Goal: Task Accomplishment & Management: Manage account settings

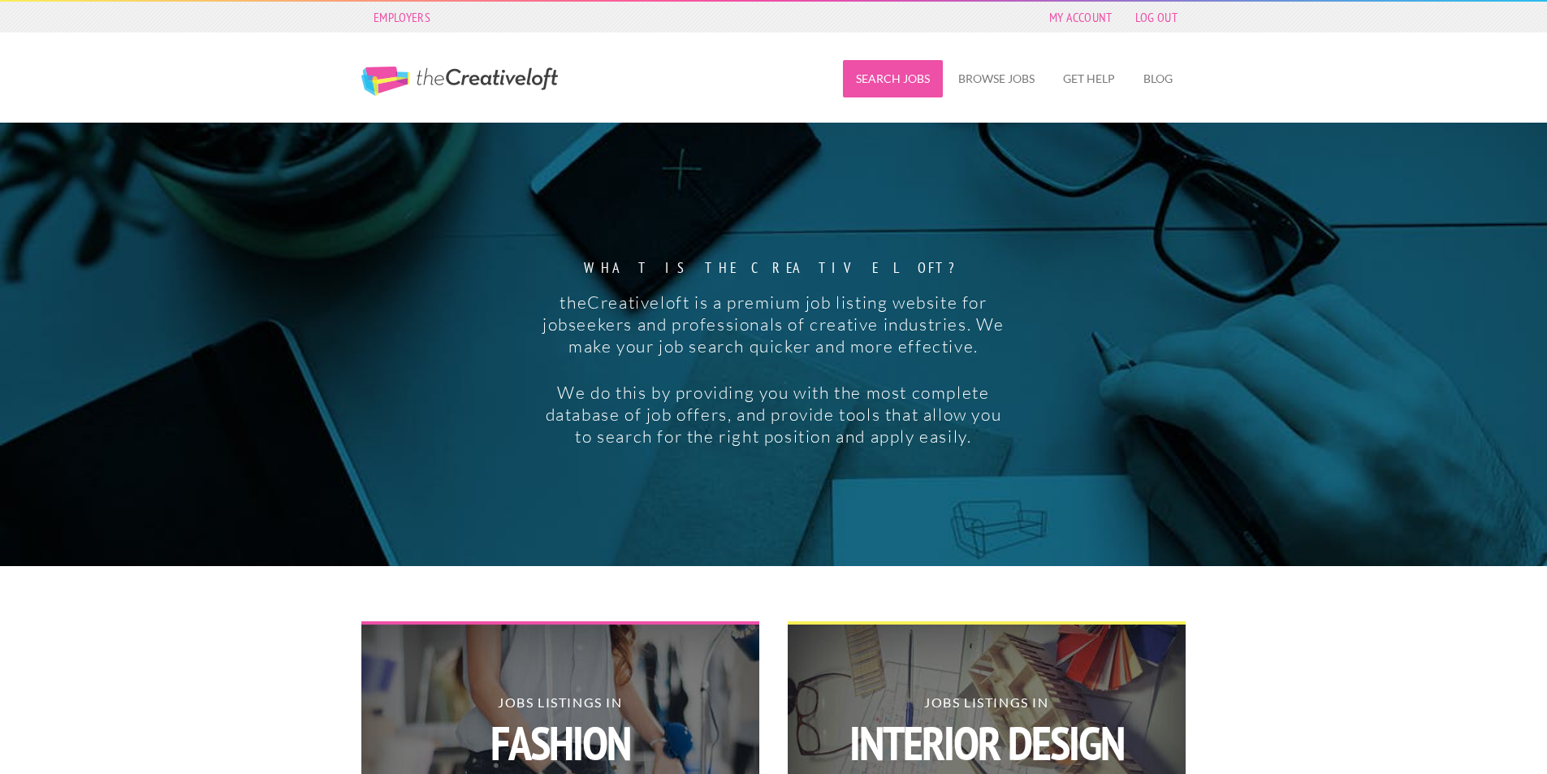
click at [879, 69] on link "Search Jobs" at bounding box center [893, 78] width 100 height 37
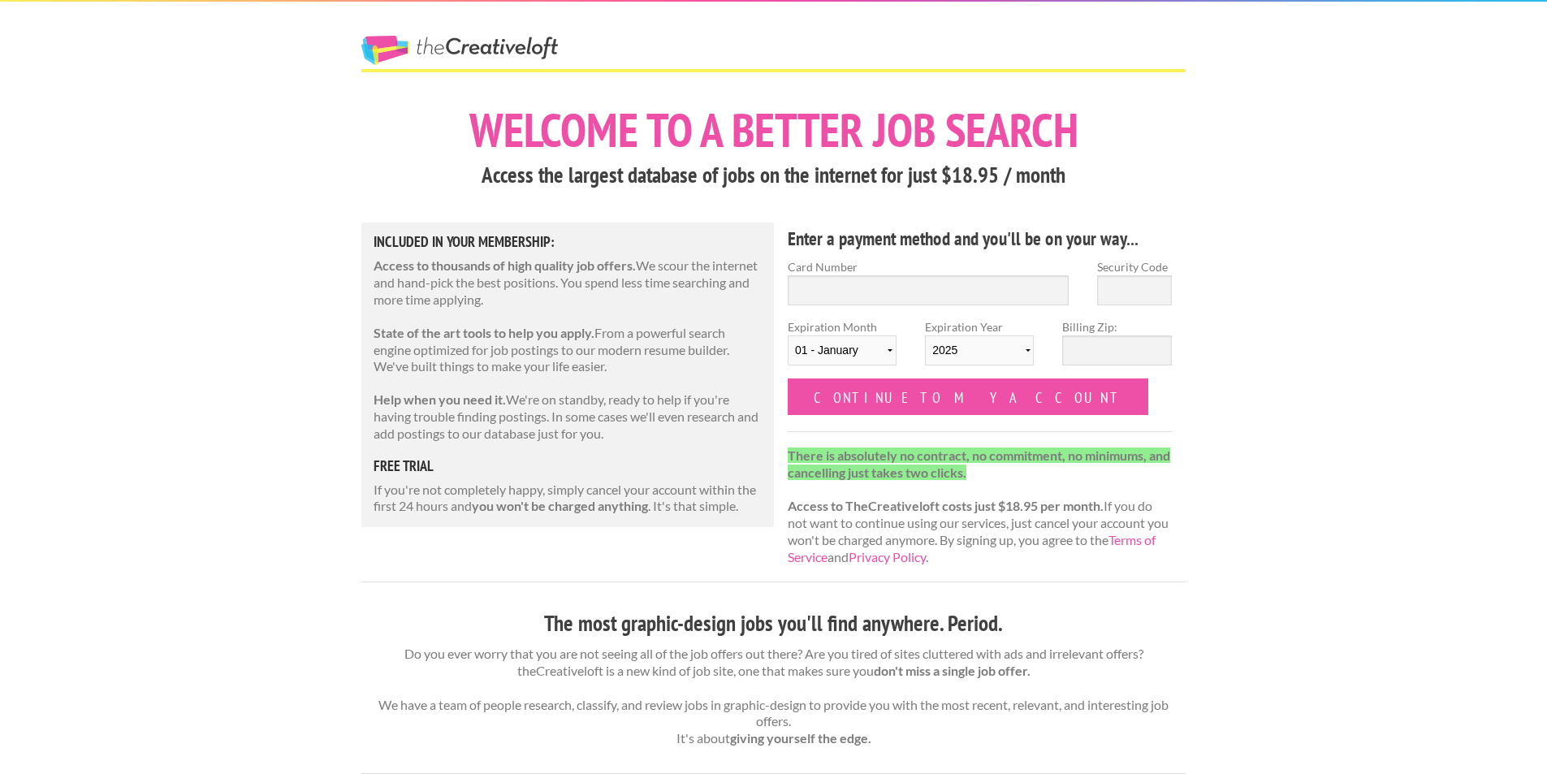
click at [424, 56] on link "The Creative Loft" at bounding box center [459, 50] width 197 height 29
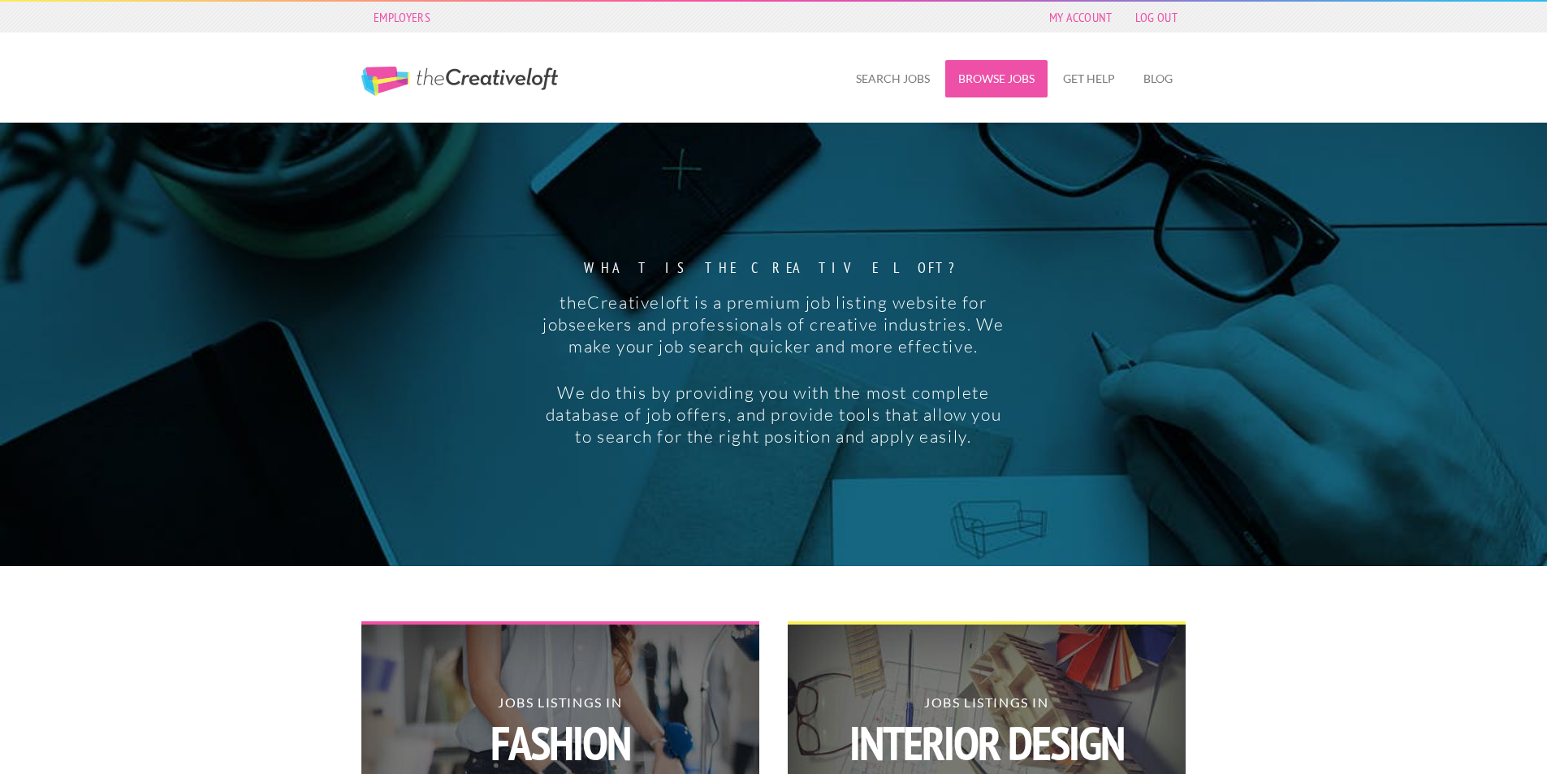
click at [1017, 84] on link "Browse Jobs" at bounding box center [996, 78] width 102 height 37
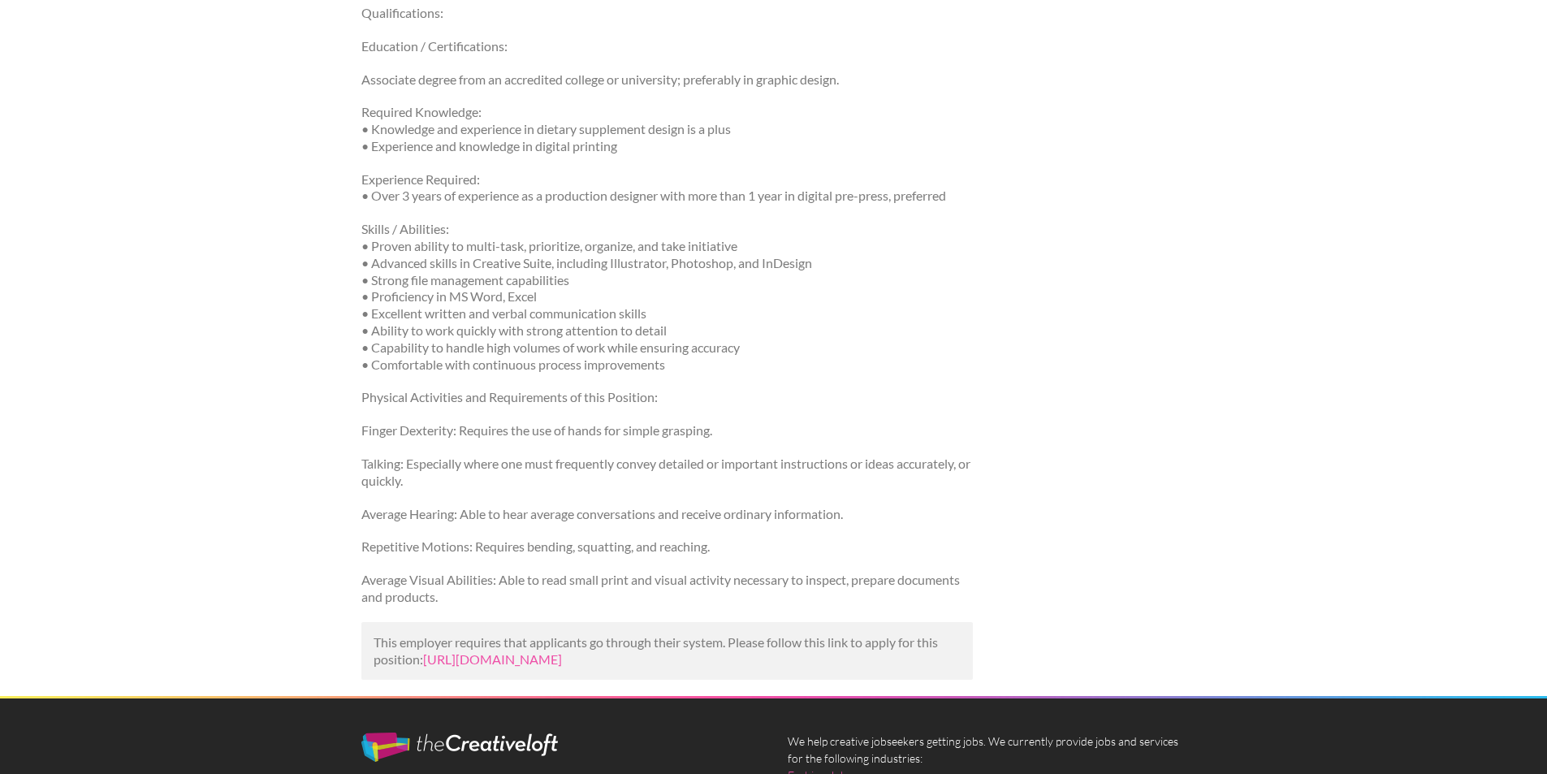
scroll to position [812, 0]
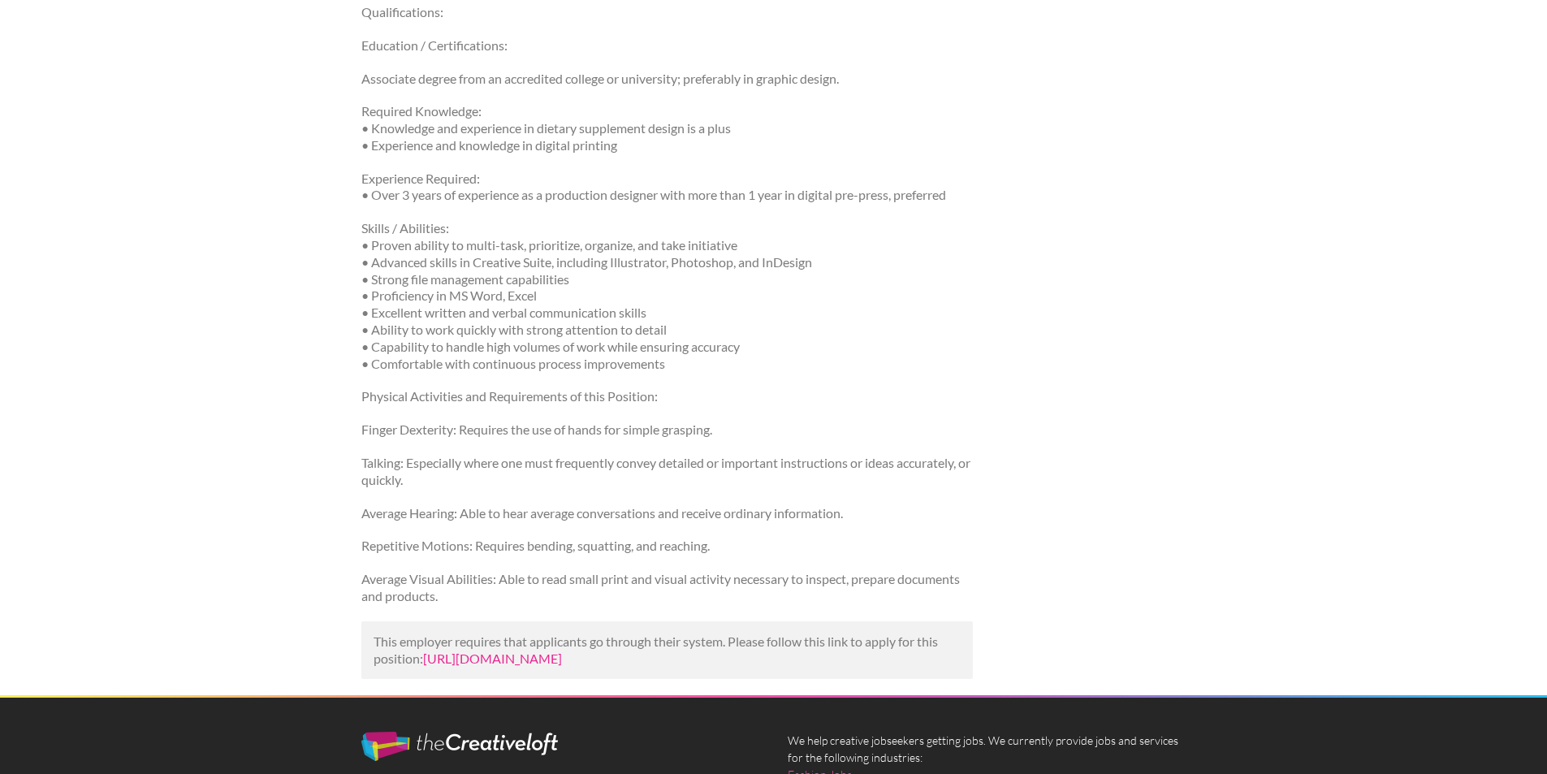
click at [562, 666] on link "[URL][DOMAIN_NAME]" at bounding box center [492, 657] width 139 height 15
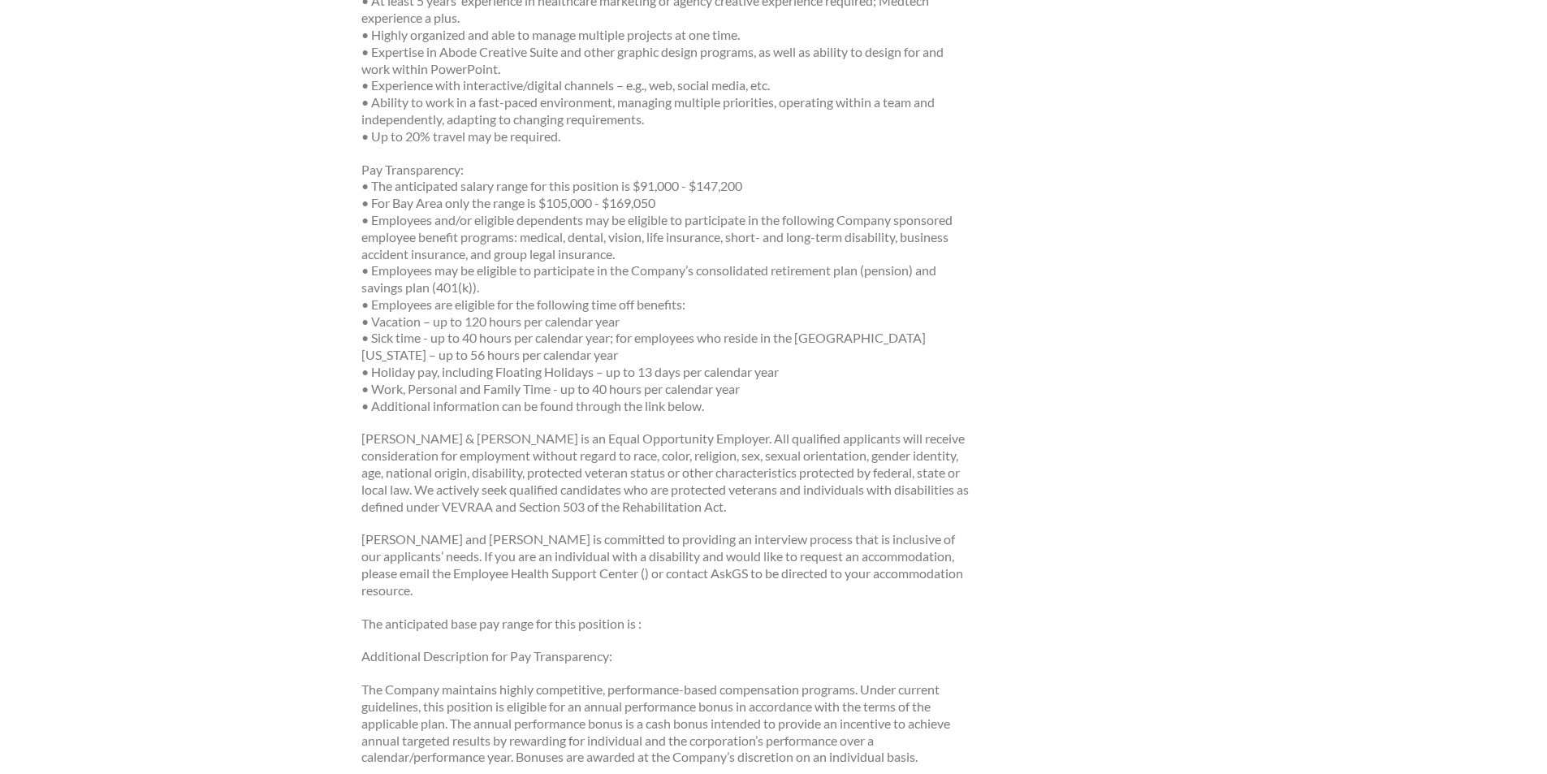
scroll to position [3596, 0]
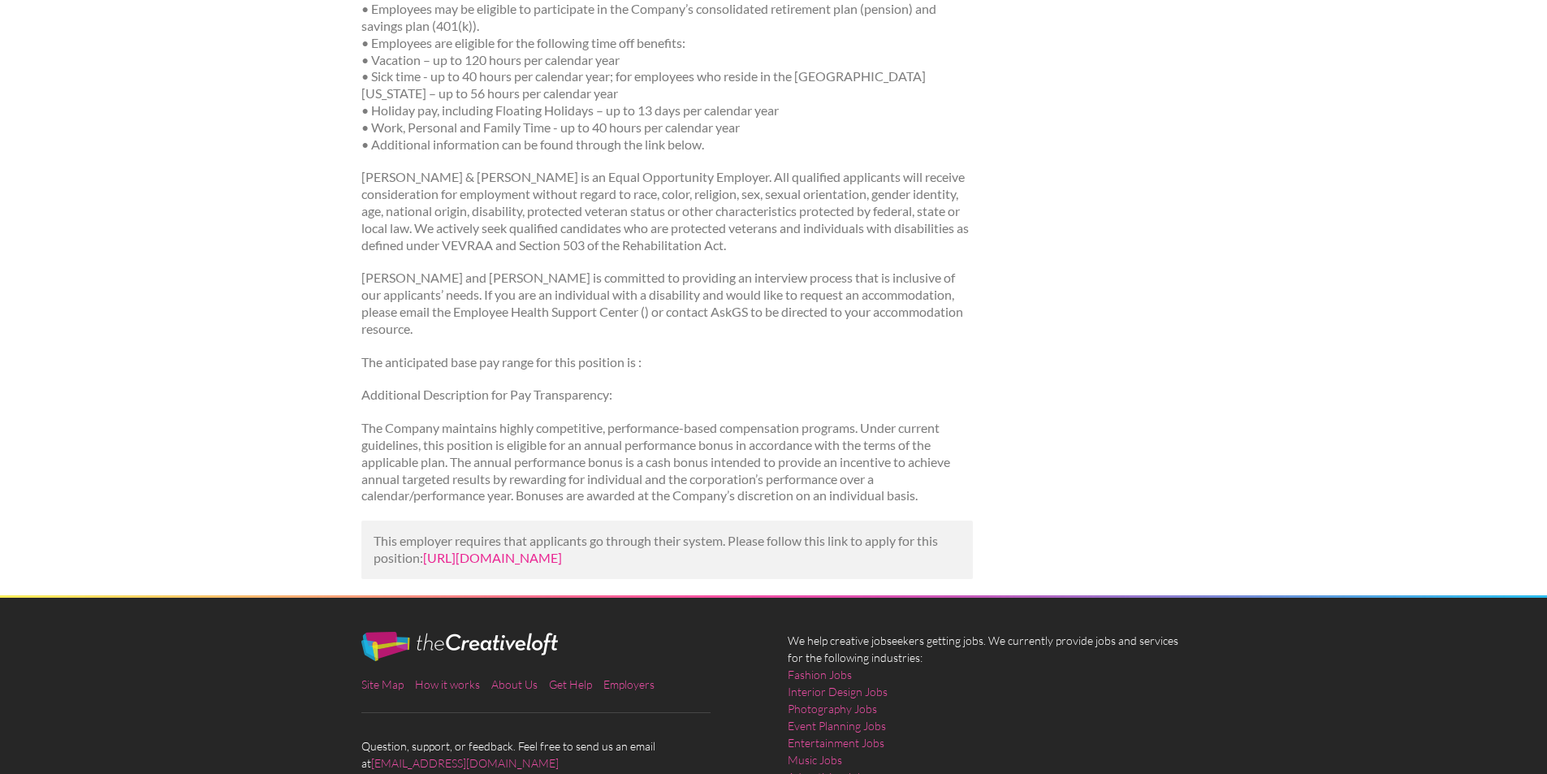
click at [562, 550] on link "https://www.snagajob.com/jobs/1138496853?utm_campaign=google_jobs_apply&utm_sou…" at bounding box center [492, 557] width 139 height 15
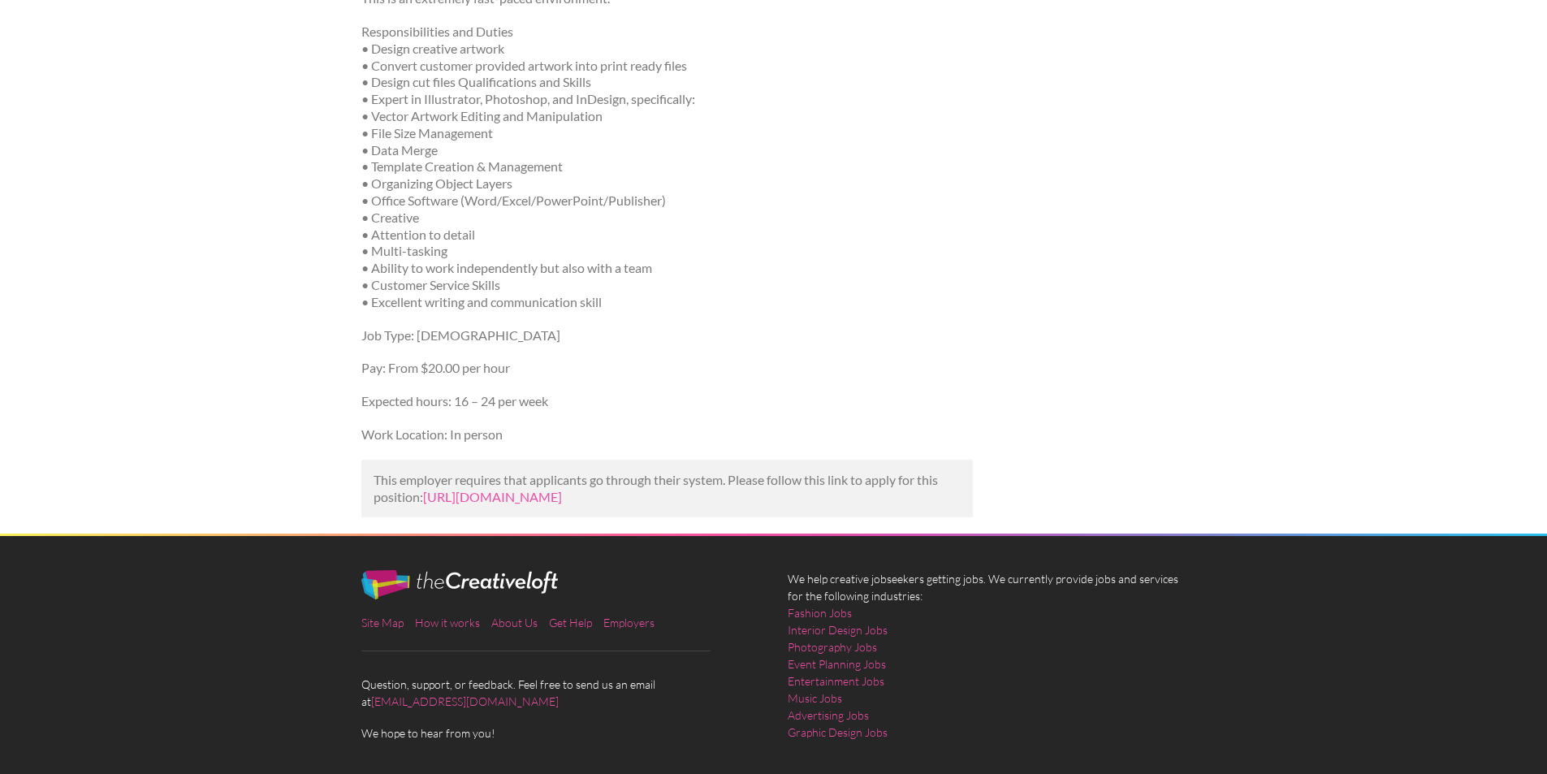
scroll to position [480, 0]
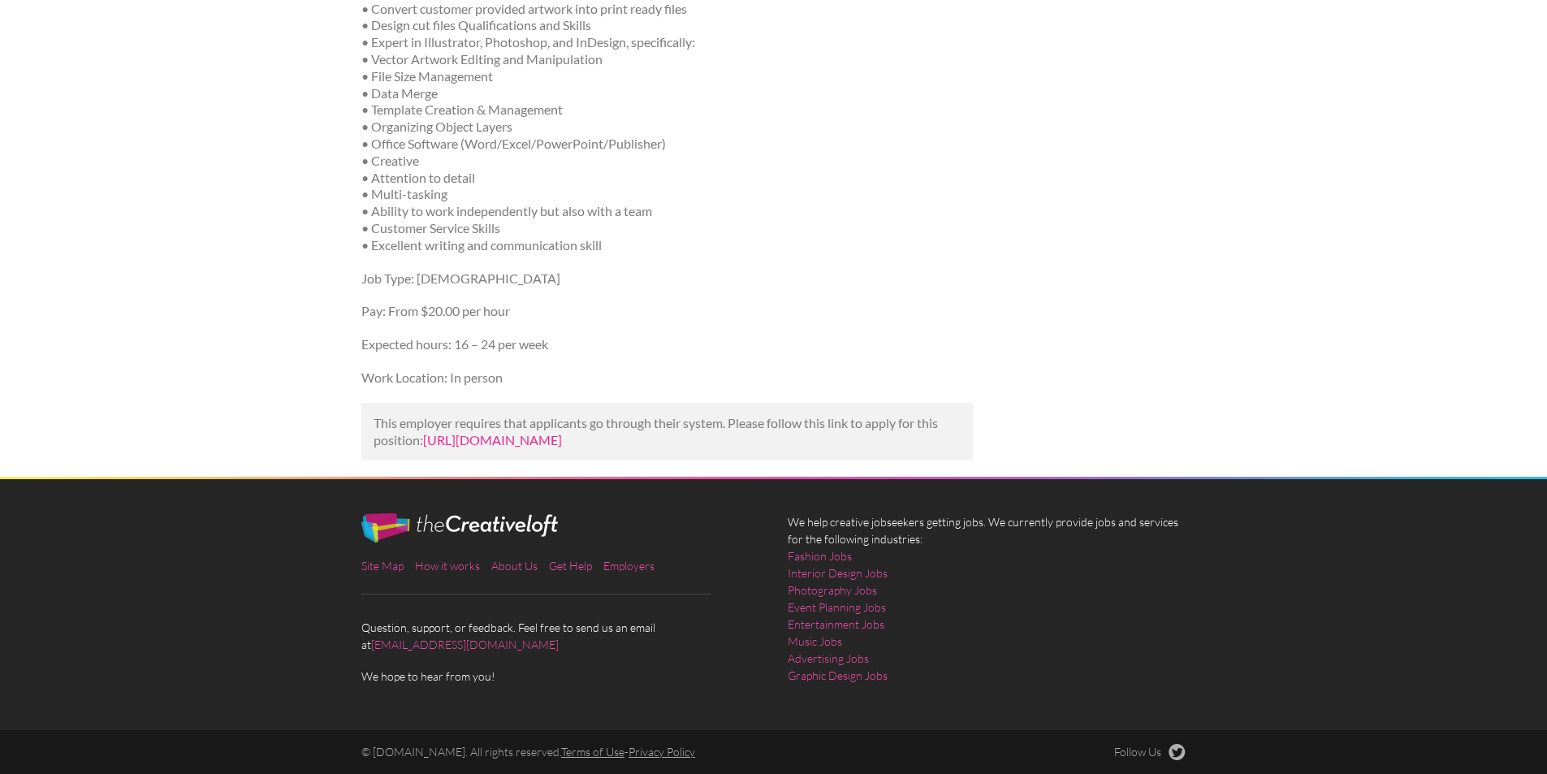
click at [562, 436] on link "https://www.indeed.com/viewjob?jk=145ab68bf860d1bc&utm_campaign=google_jobs_app…" at bounding box center [492, 439] width 139 height 15
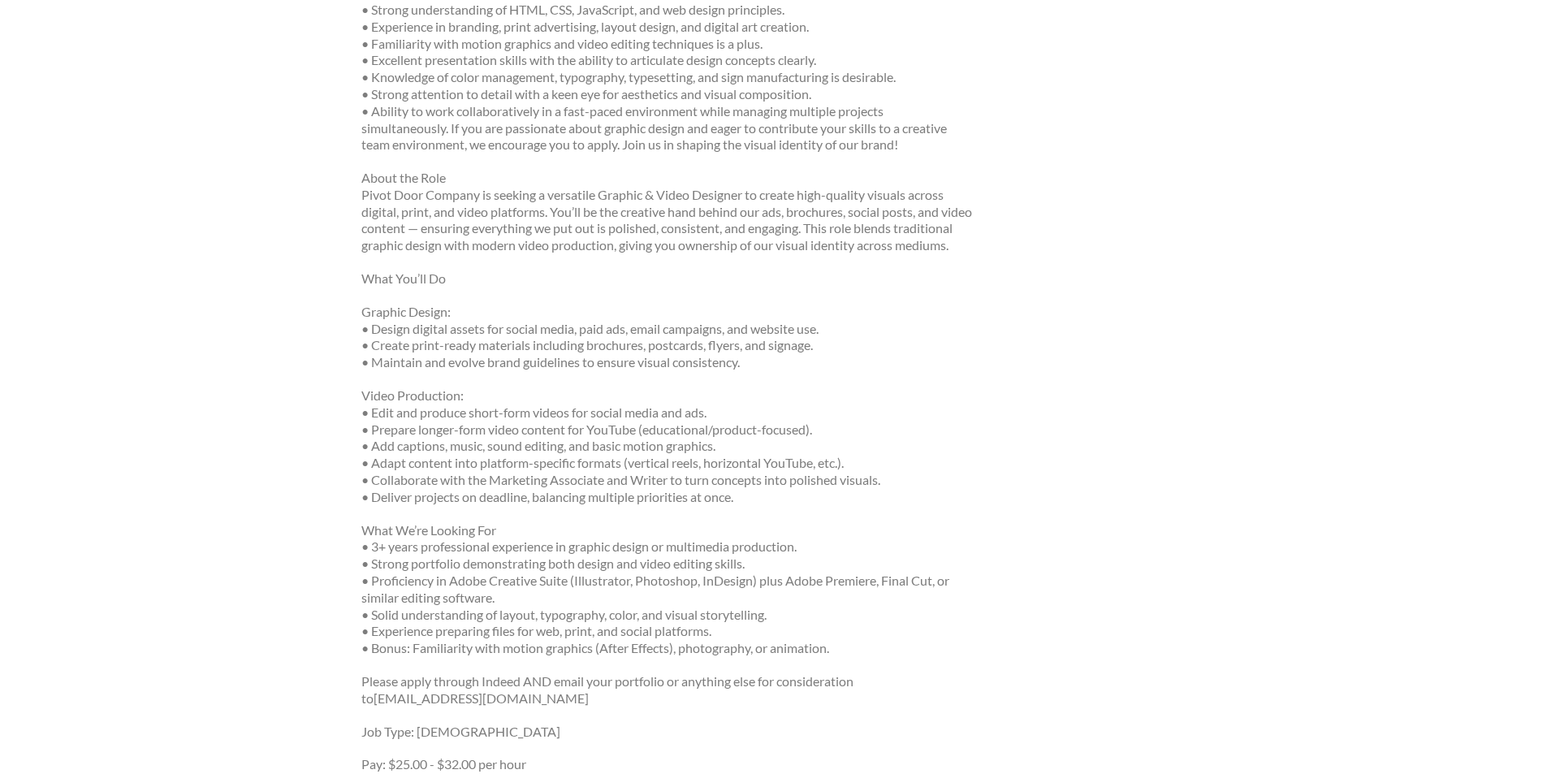
scroll to position [650, 0]
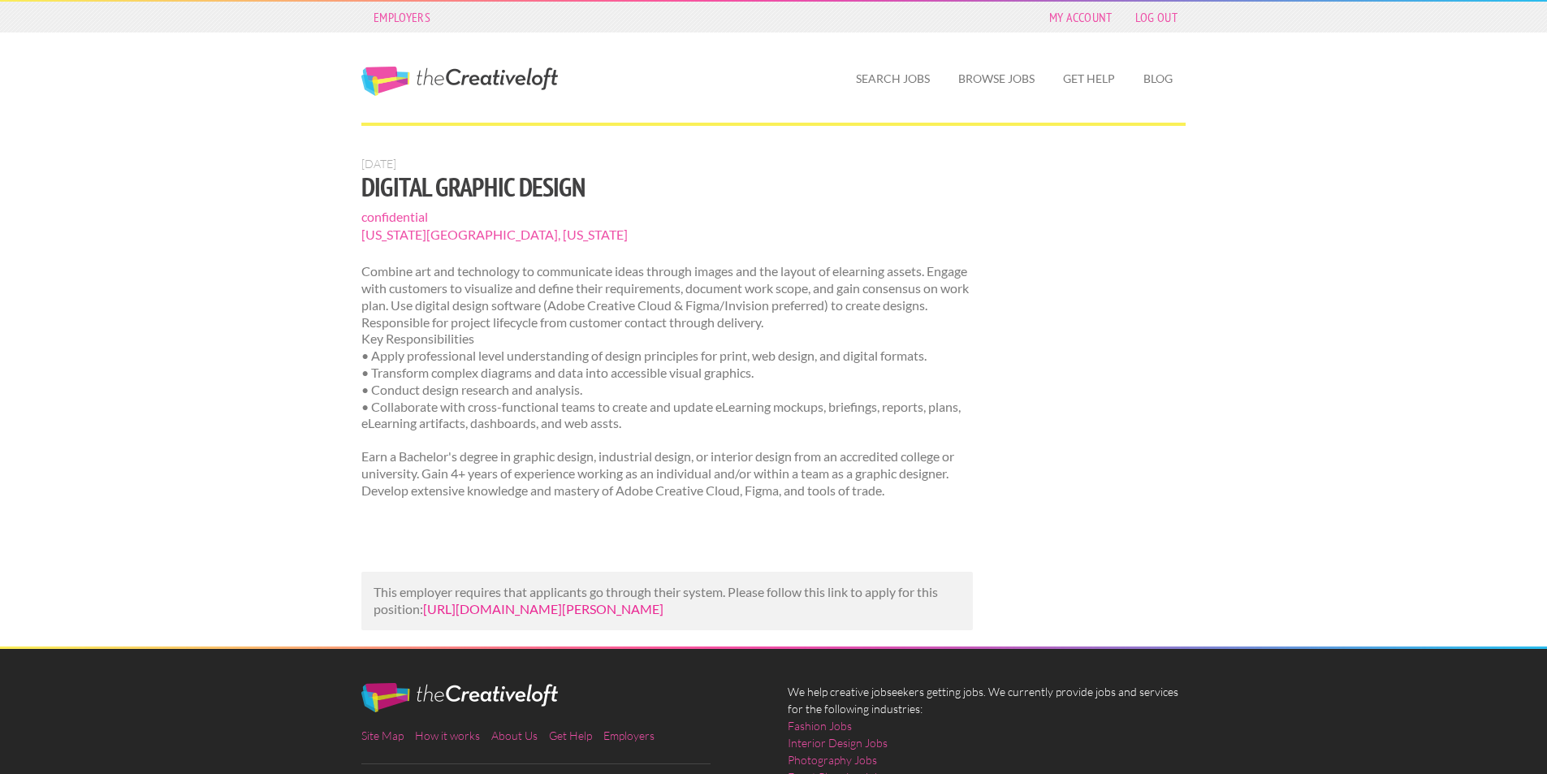
click at [663, 602] on link "[URL][DOMAIN_NAME][PERSON_NAME]" at bounding box center [543, 608] width 240 height 15
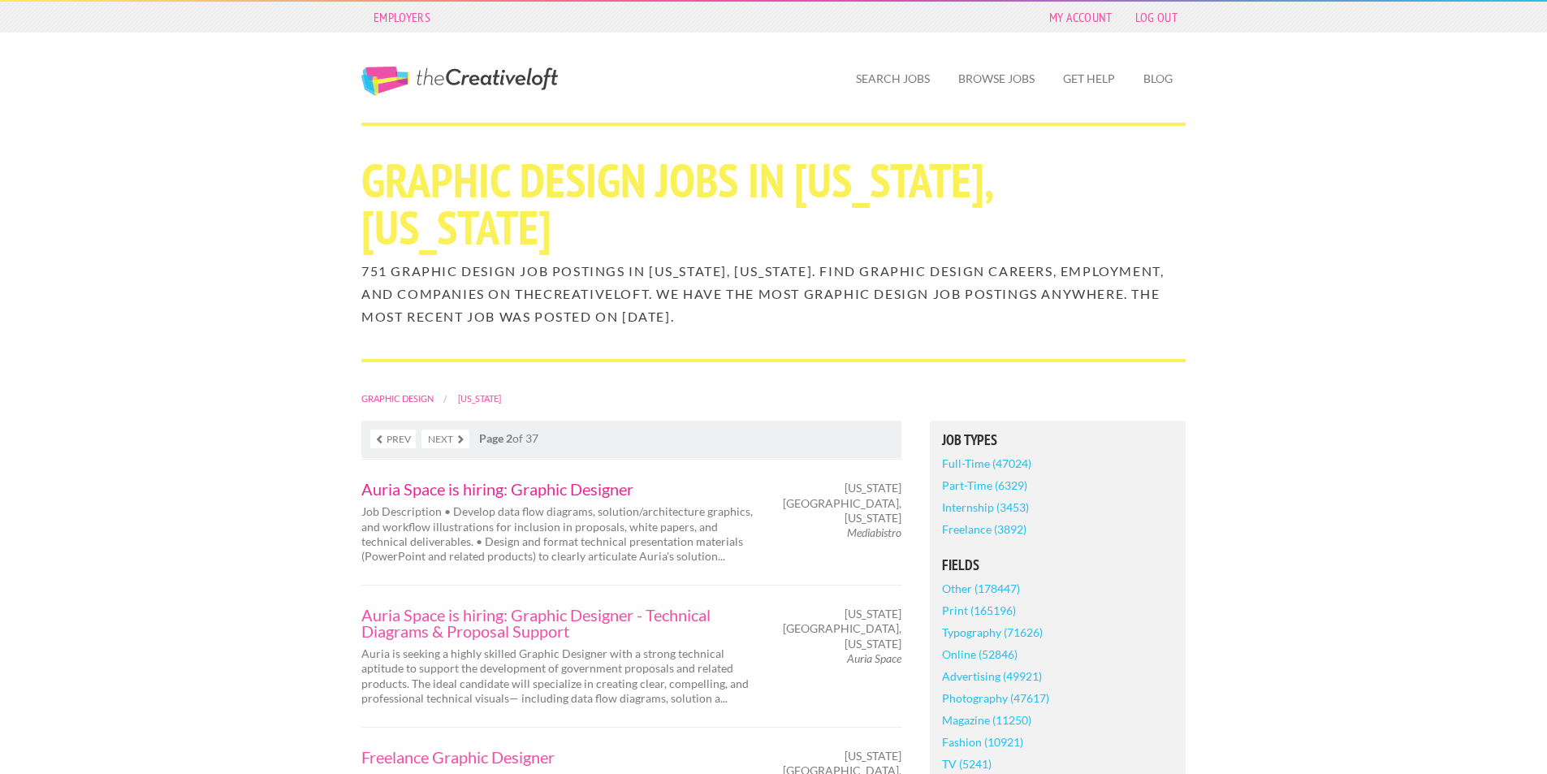
click at [585, 481] on link "Auria Space is hiring: Graphic Designer" at bounding box center [560, 489] width 398 height 16
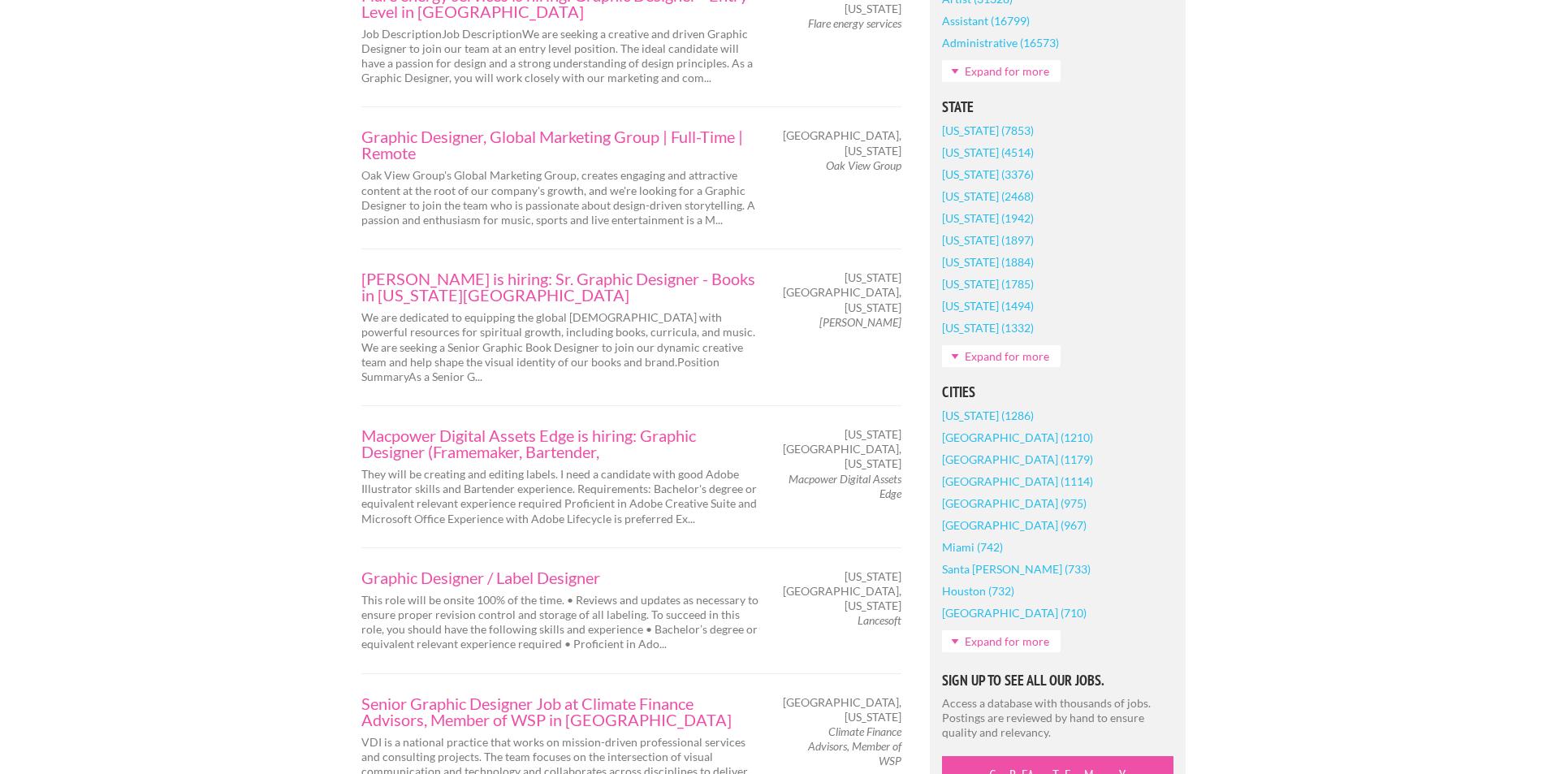
scroll to position [1056, 0]
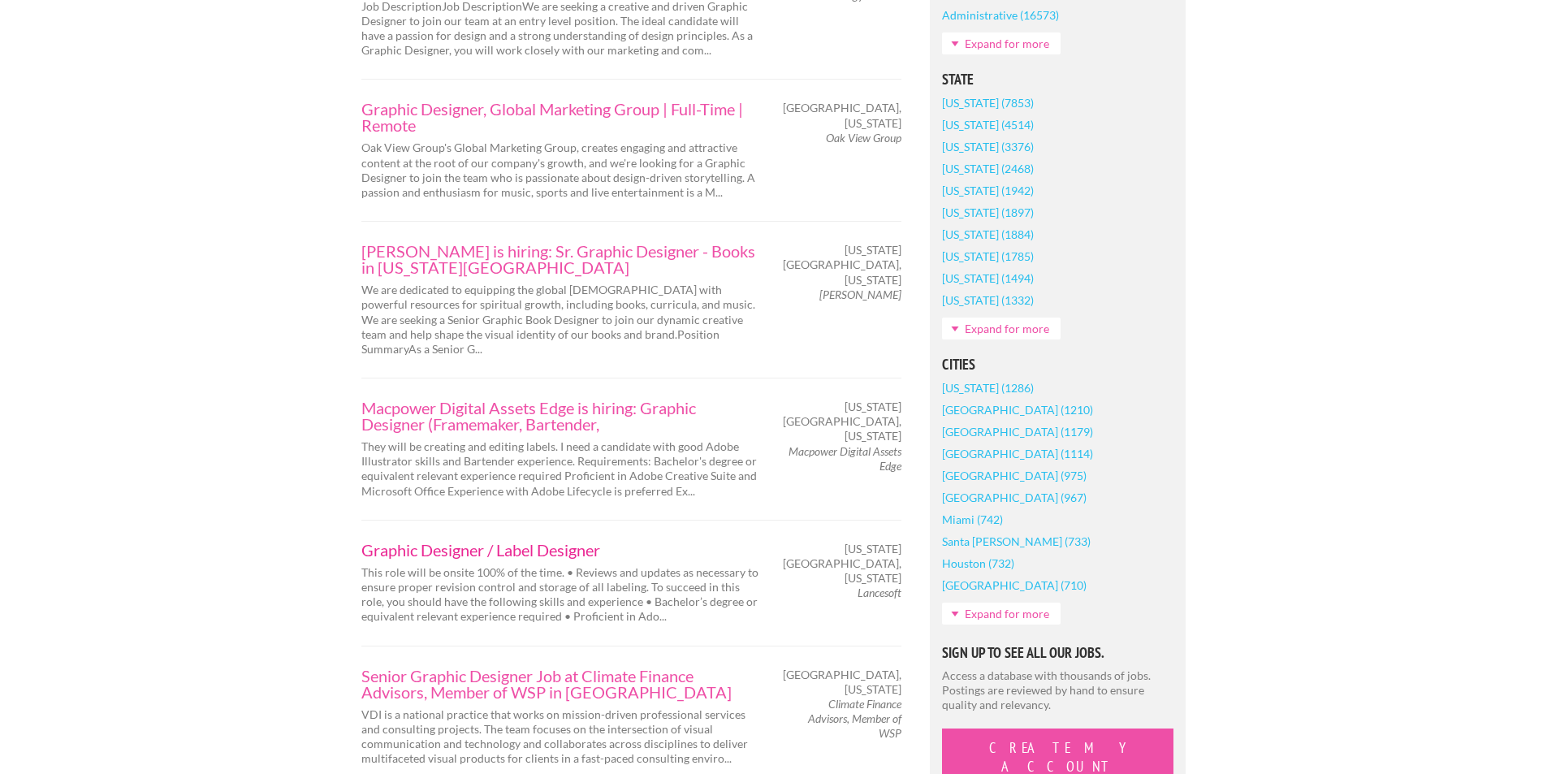
click at [558, 542] on link "Graphic Designer / Label Designer" at bounding box center [560, 550] width 398 height 16
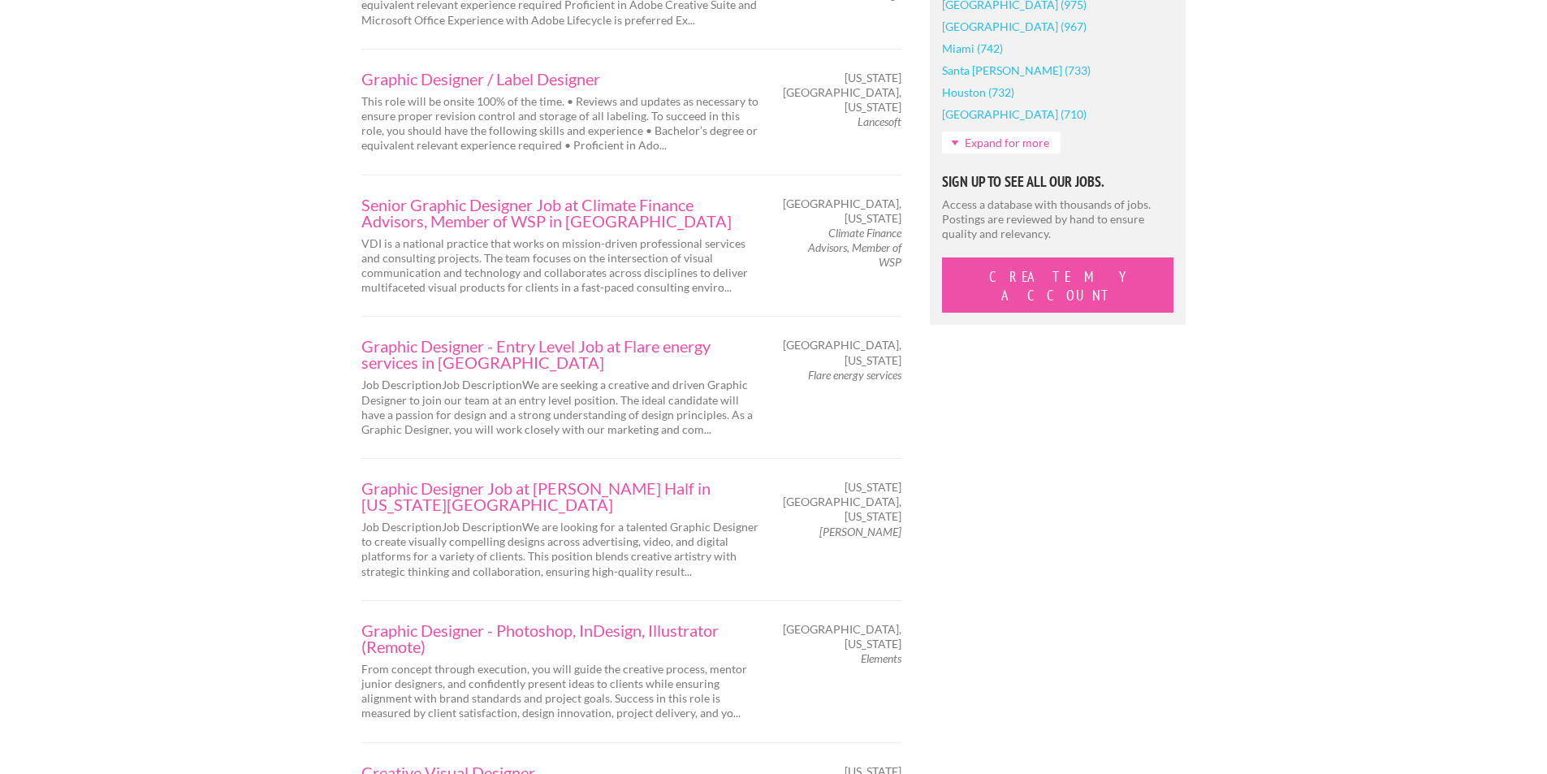
scroll to position [1543, 0]
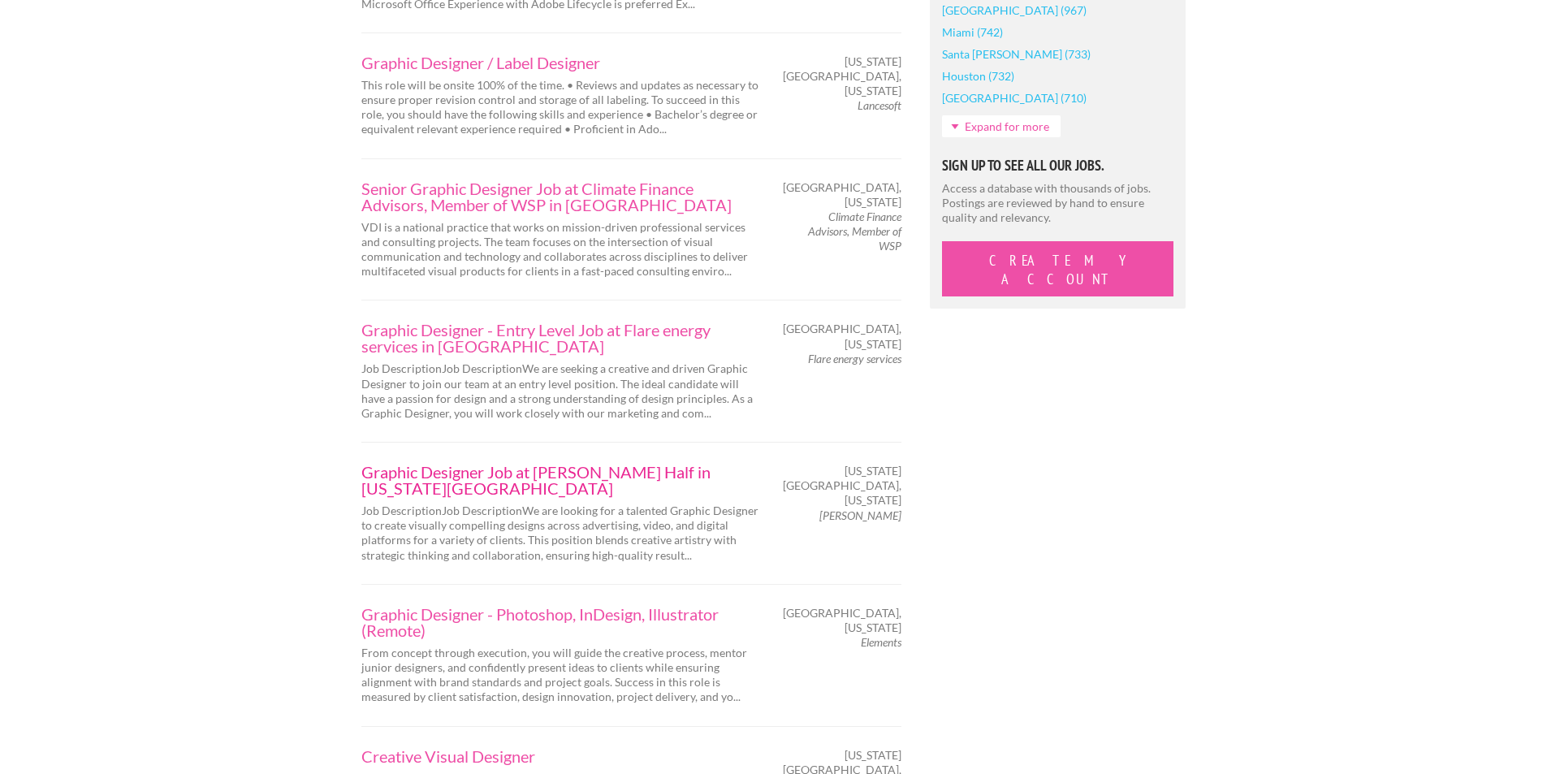
click at [503, 464] on link "Graphic Designer Job at Robert Half in Colorado Springs" at bounding box center [560, 480] width 398 height 32
click at [654, 464] on link "Graphic Designer Job at Robert Half in Colorado Springs" at bounding box center [560, 480] width 398 height 32
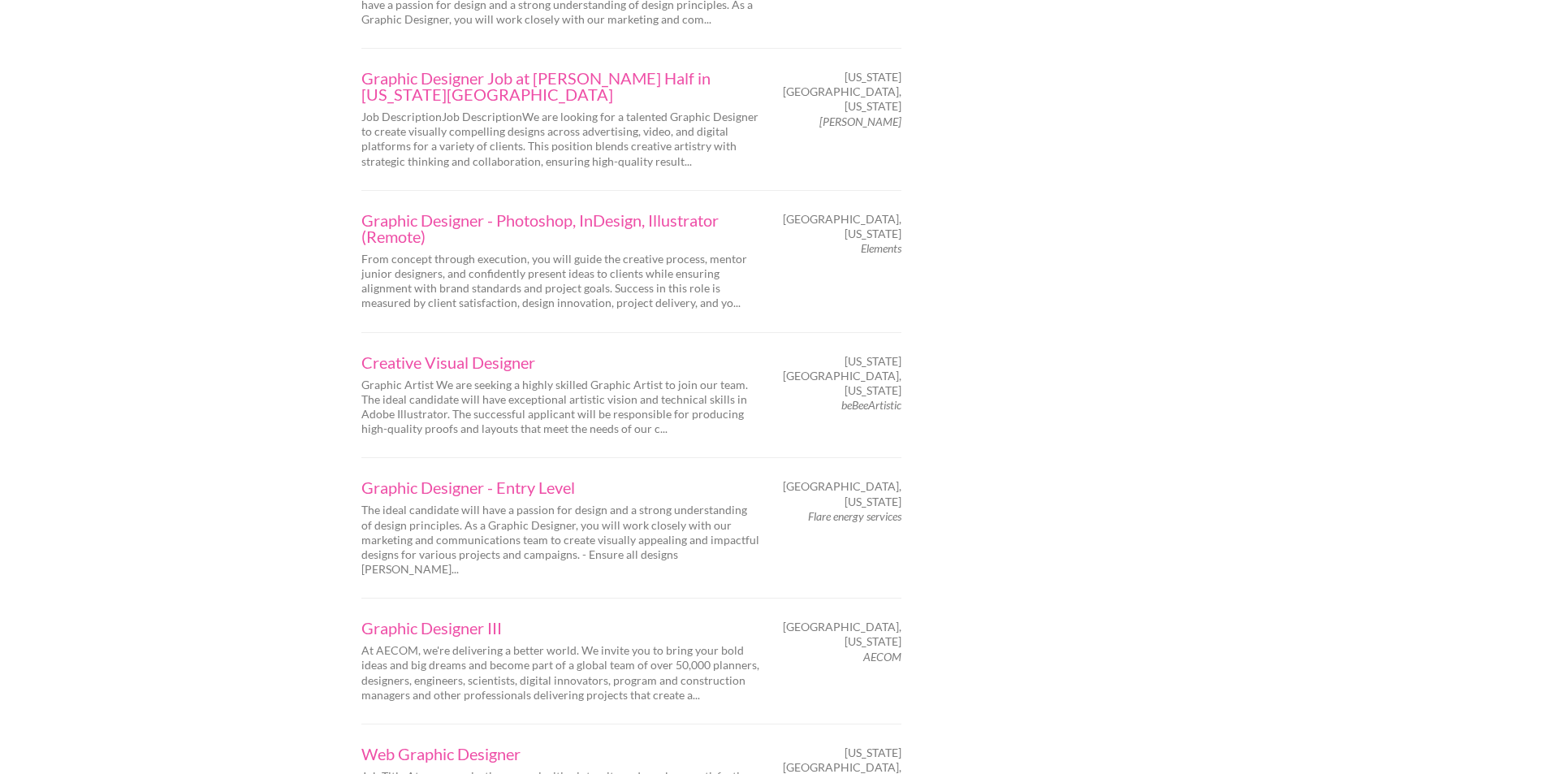
scroll to position [1949, 0]
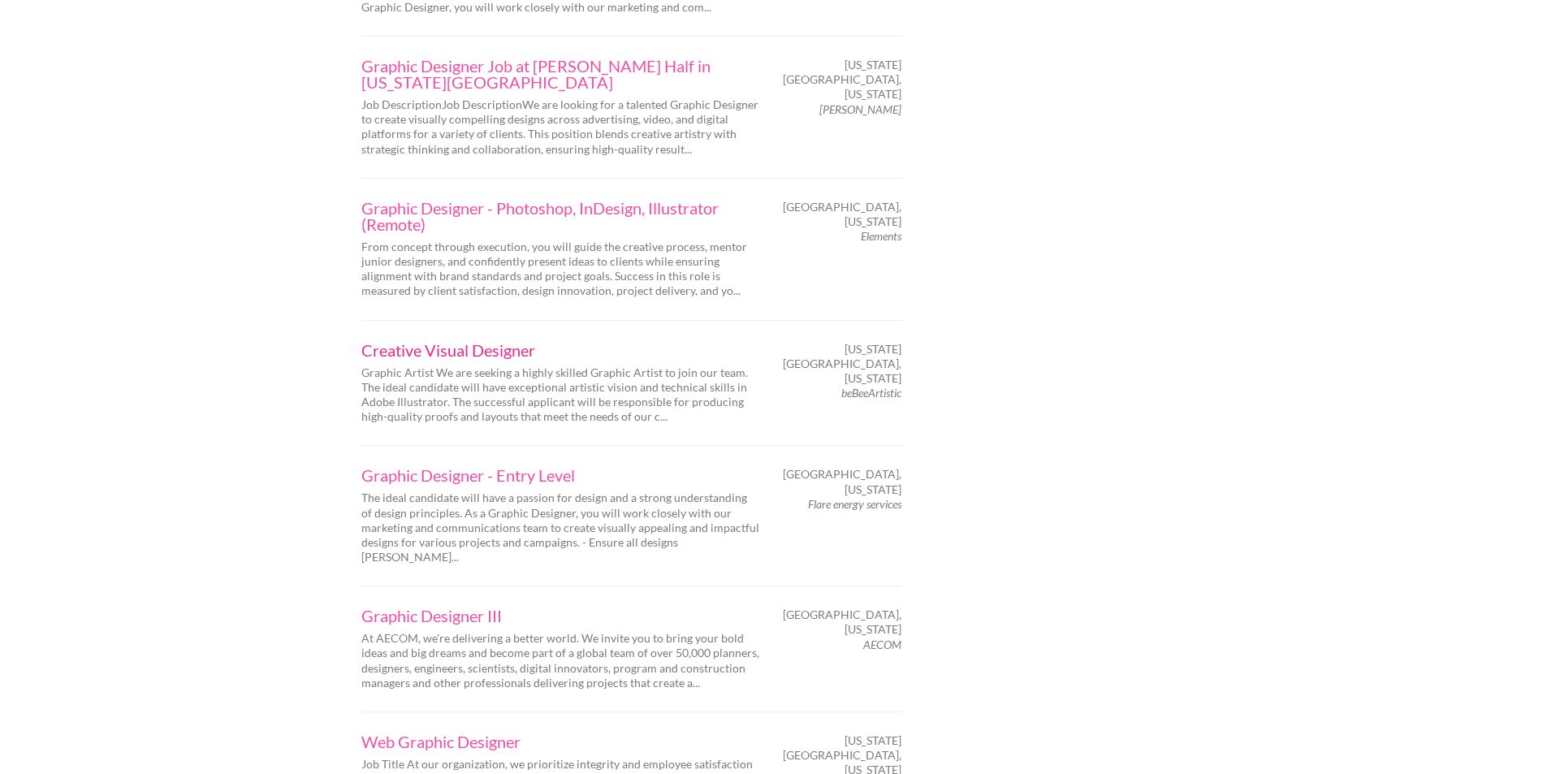
click at [472, 342] on link "Creative Visual Designer" at bounding box center [560, 350] width 398 height 16
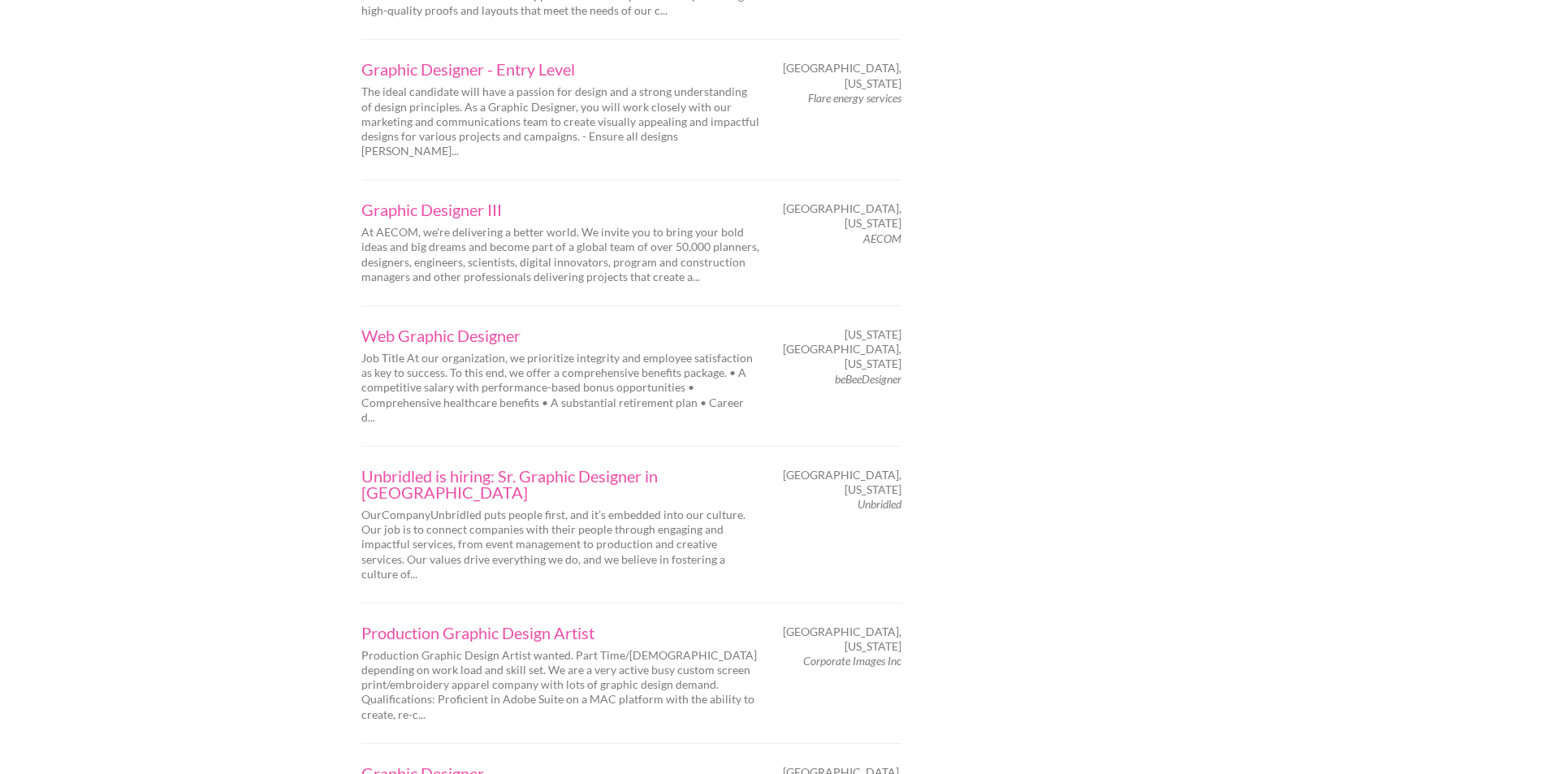
scroll to position [2436, 0]
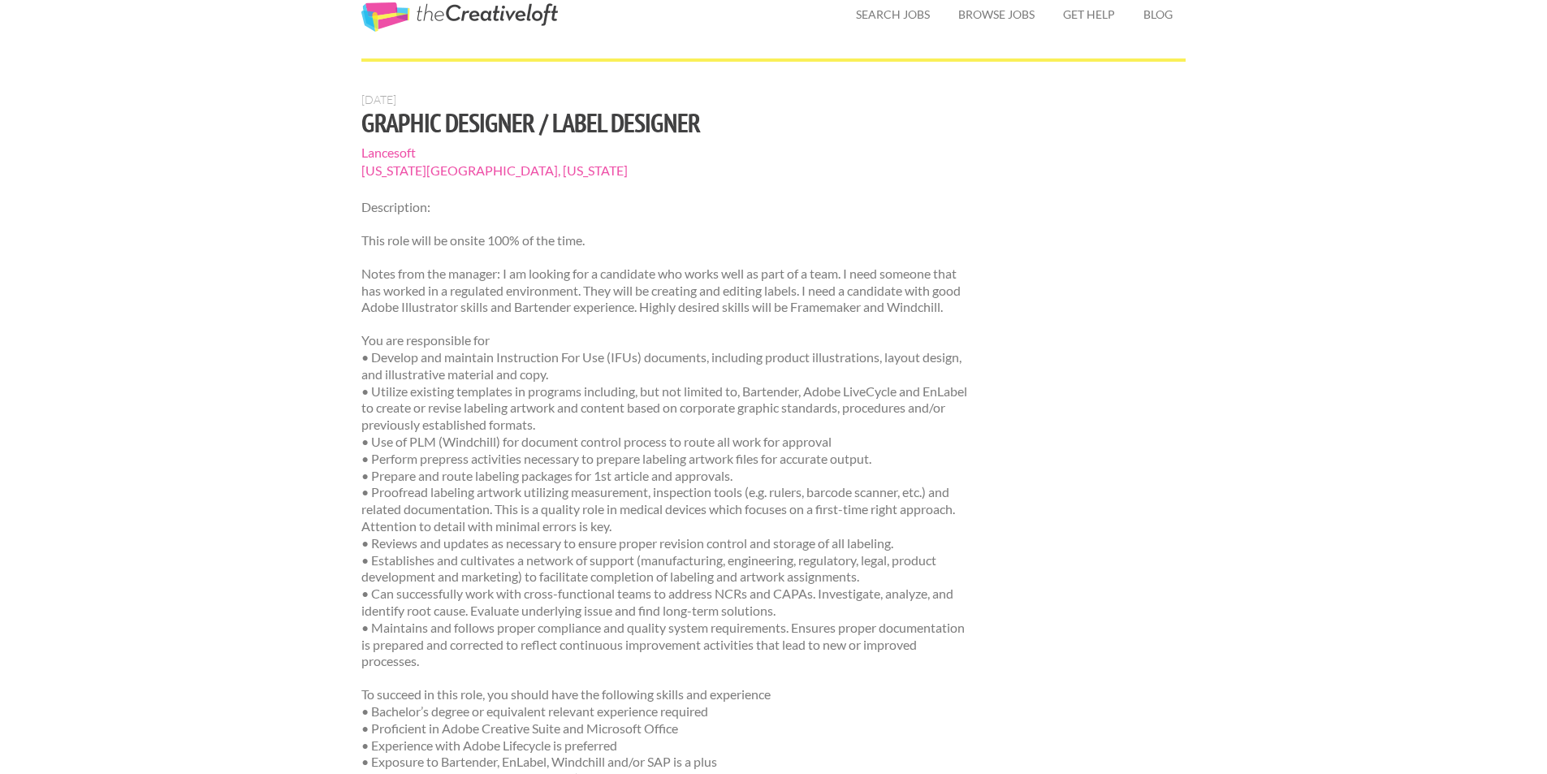
scroll to position [162, 0]
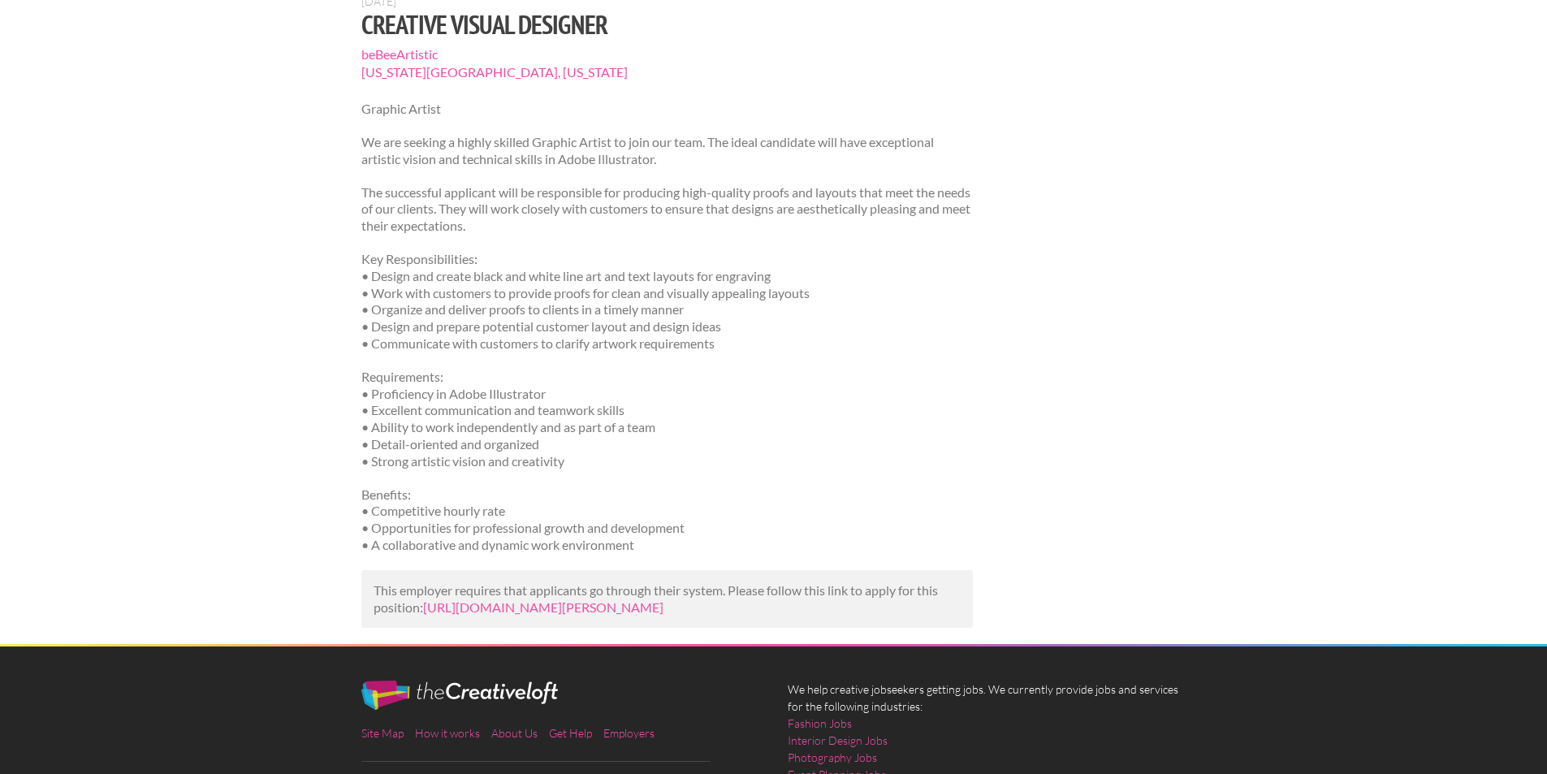
scroll to position [81, 0]
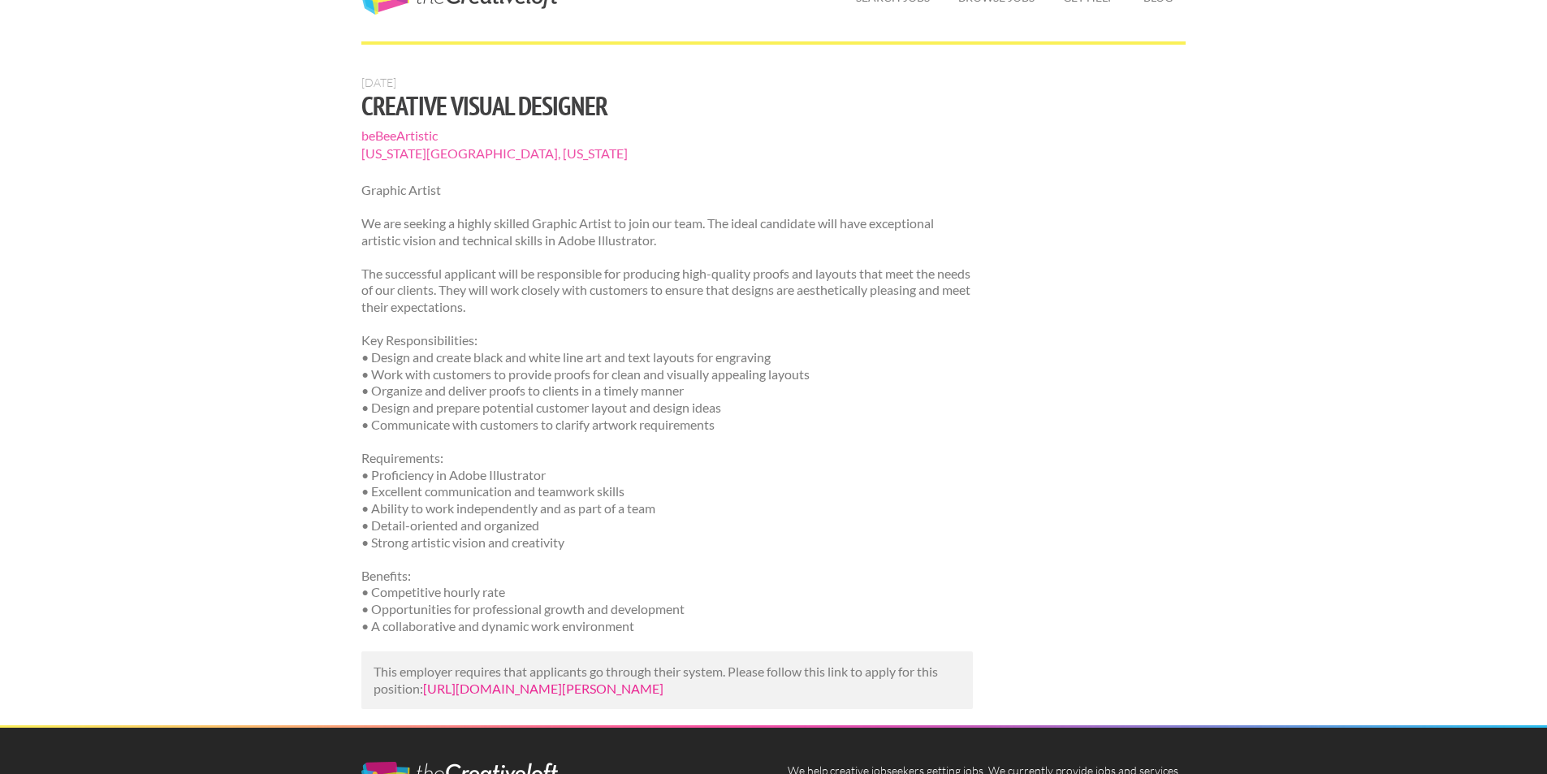
click at [663, 696] on link "[URL][DOMAIN_NAME][PERSON_NAME]" at bounding box center [543, 687] width 240 height 15
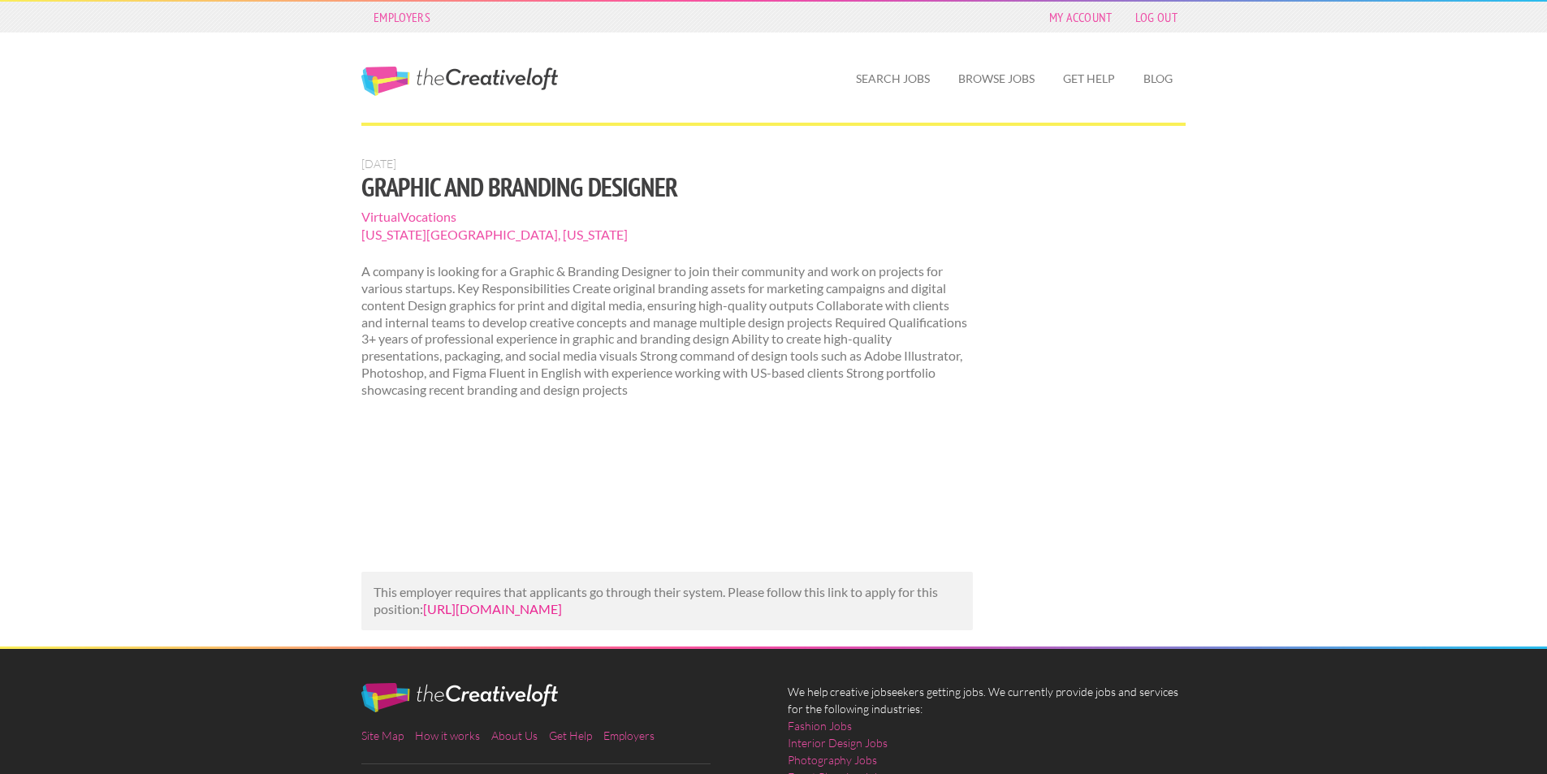
click at [562, 616] on link "https://www.talent.com/view?id=74b9bc17979f&utm_campaign=google_jobs_apply&utm_…" at bounding box center [492, 608] width 139 height 15
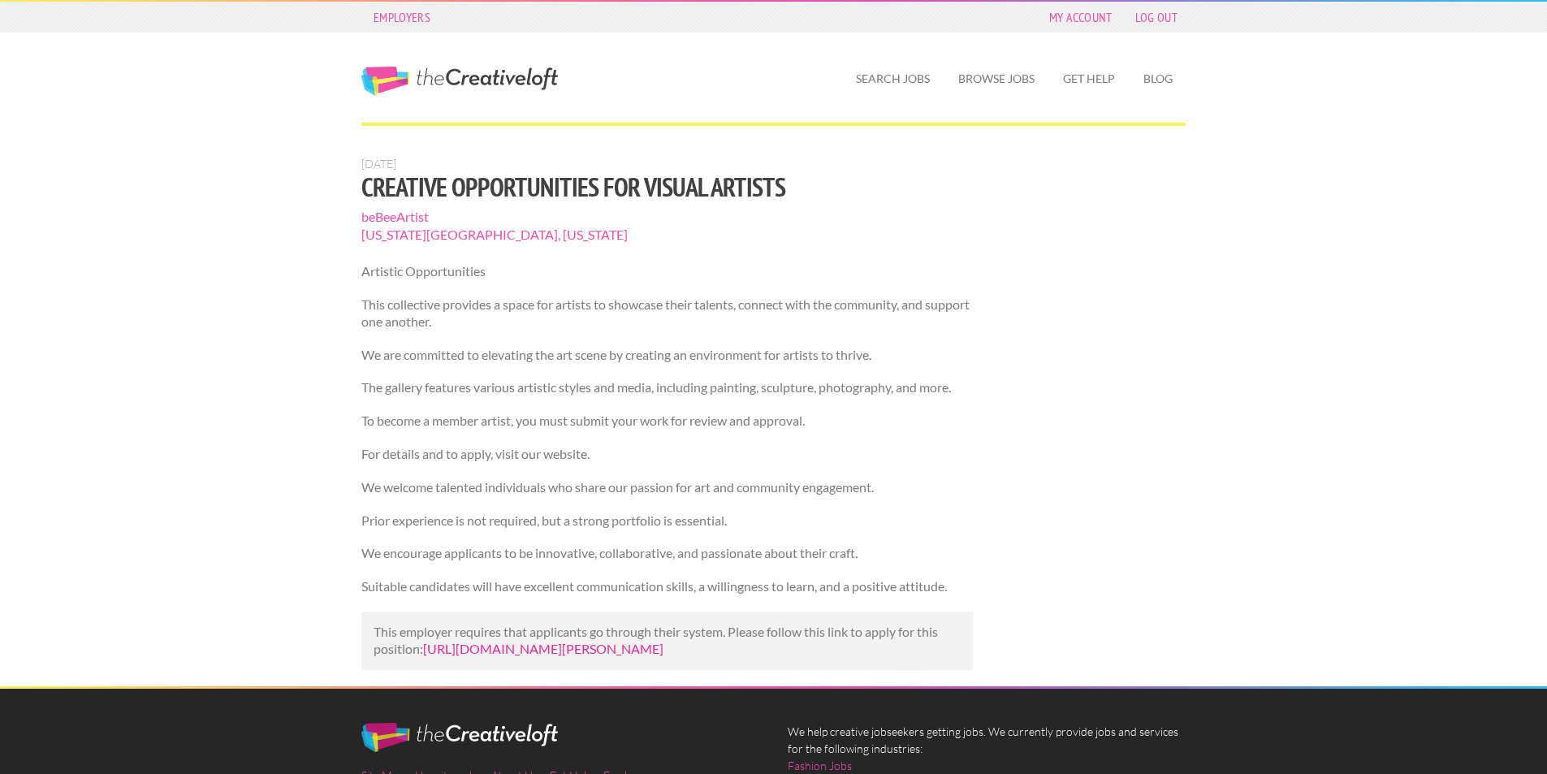
drag, startPoint x: 666, startPoint y: 671, endPoint x: 673, endPoint y: 667, distance: 8.4
click at [663, 656] on link "[URL][DOMAIN_NAME][PERSON_NAME]" at bounding box center [543, 648] width 240 height 15
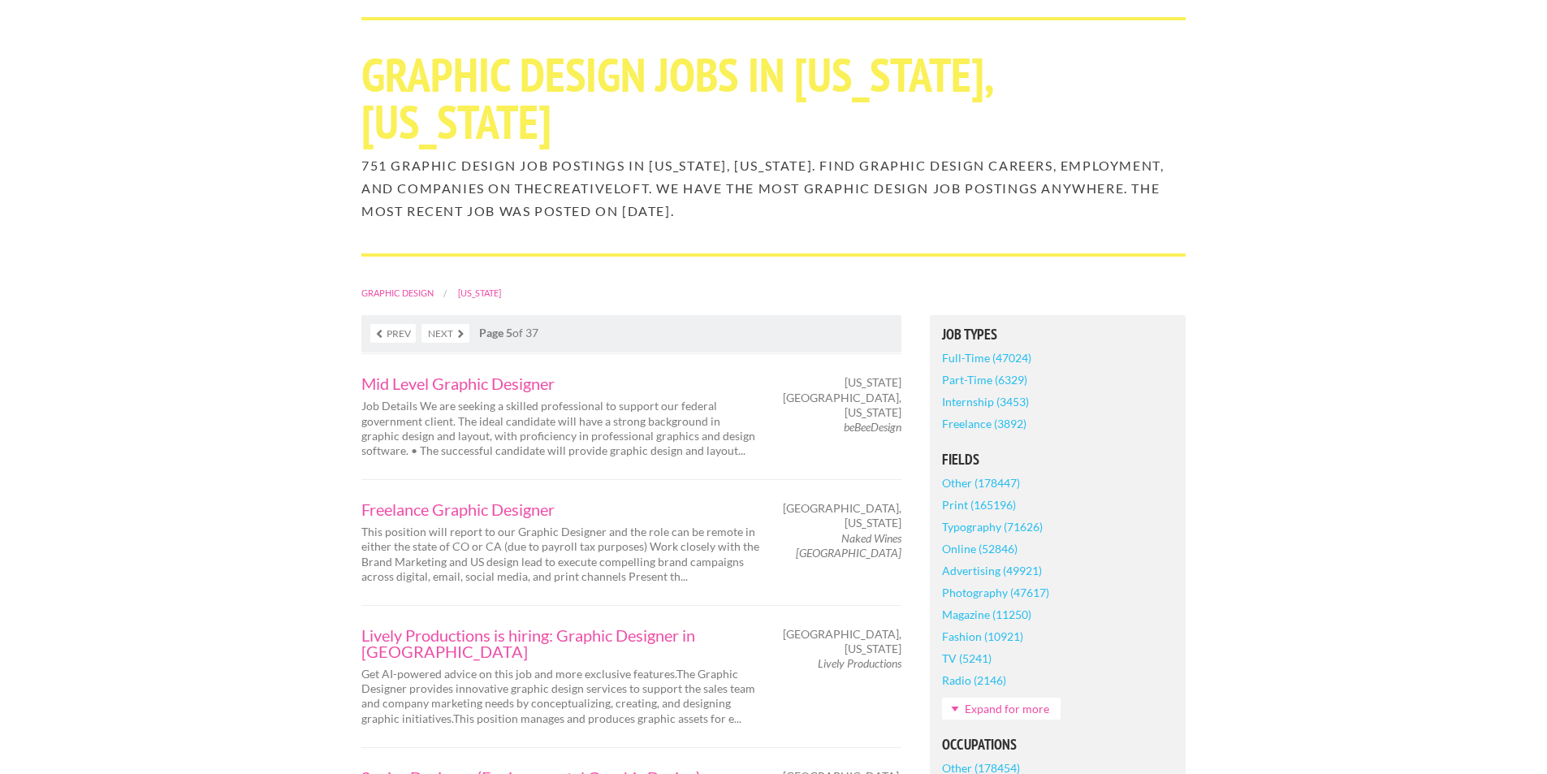
scroll to position [244, 0]
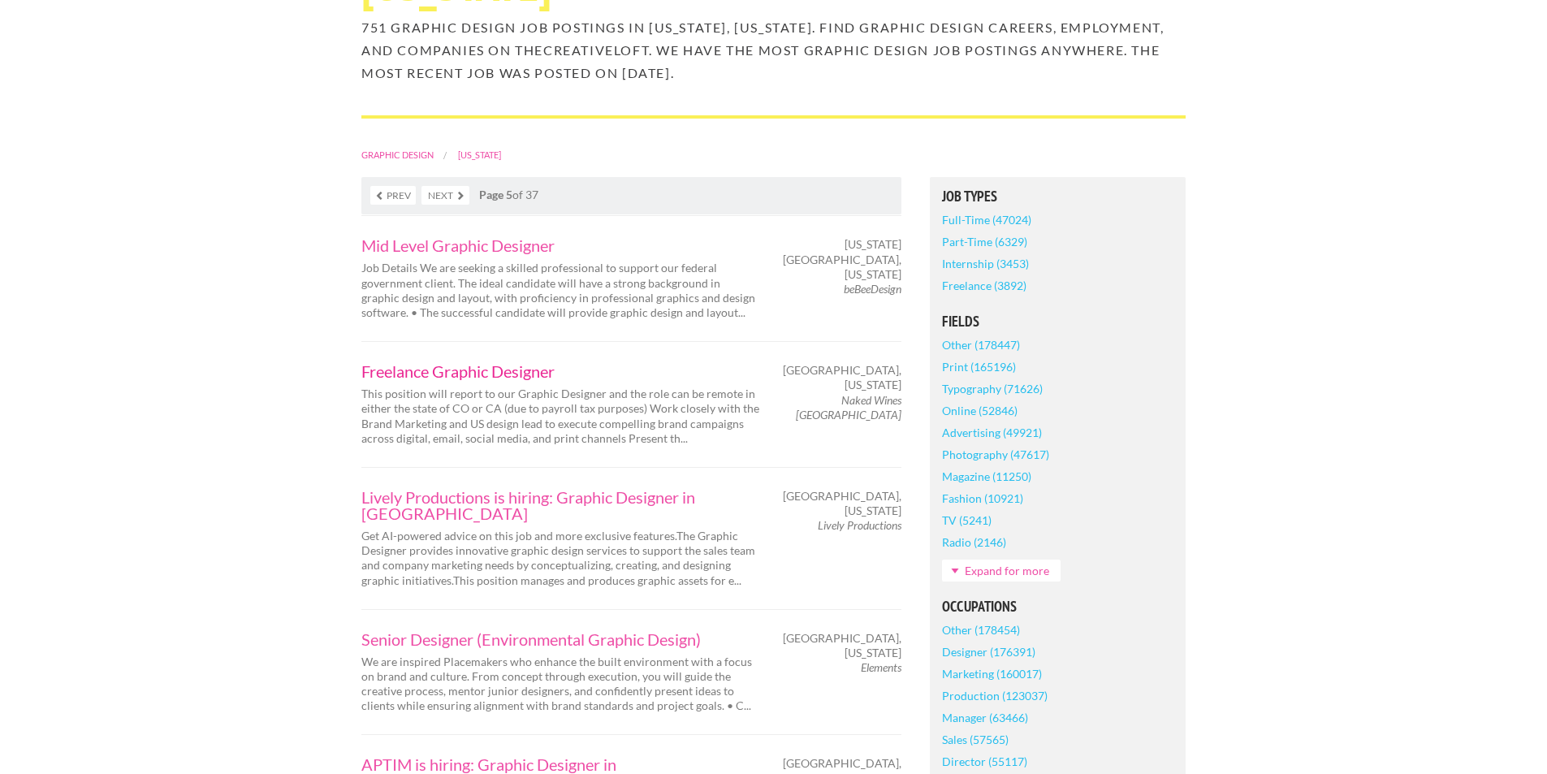
click at [529, 363] on link "Freelance Graphic Designer" at bounding box center [560, 371] width 398 height 16
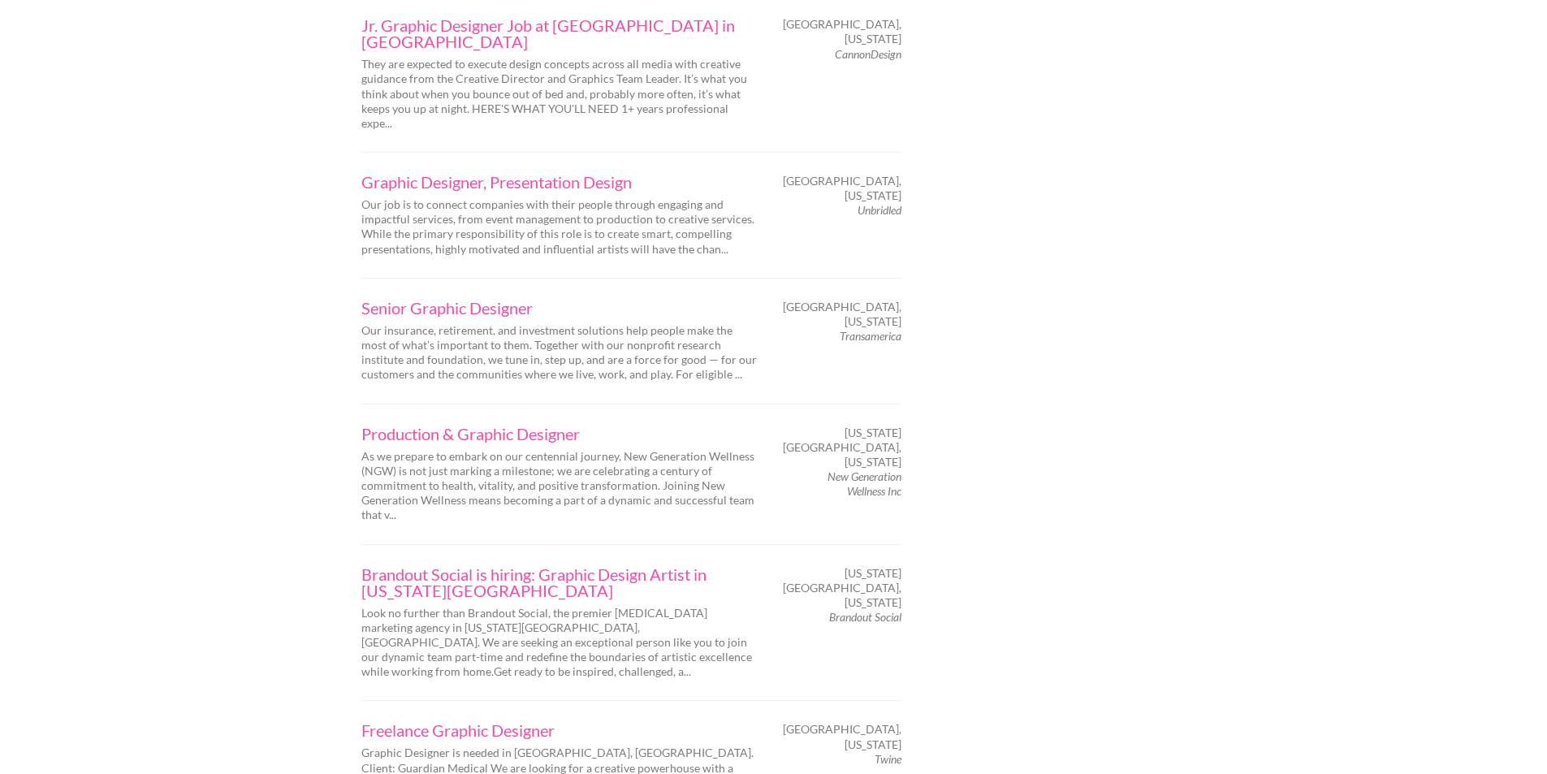
scroll to position [2517, 0]
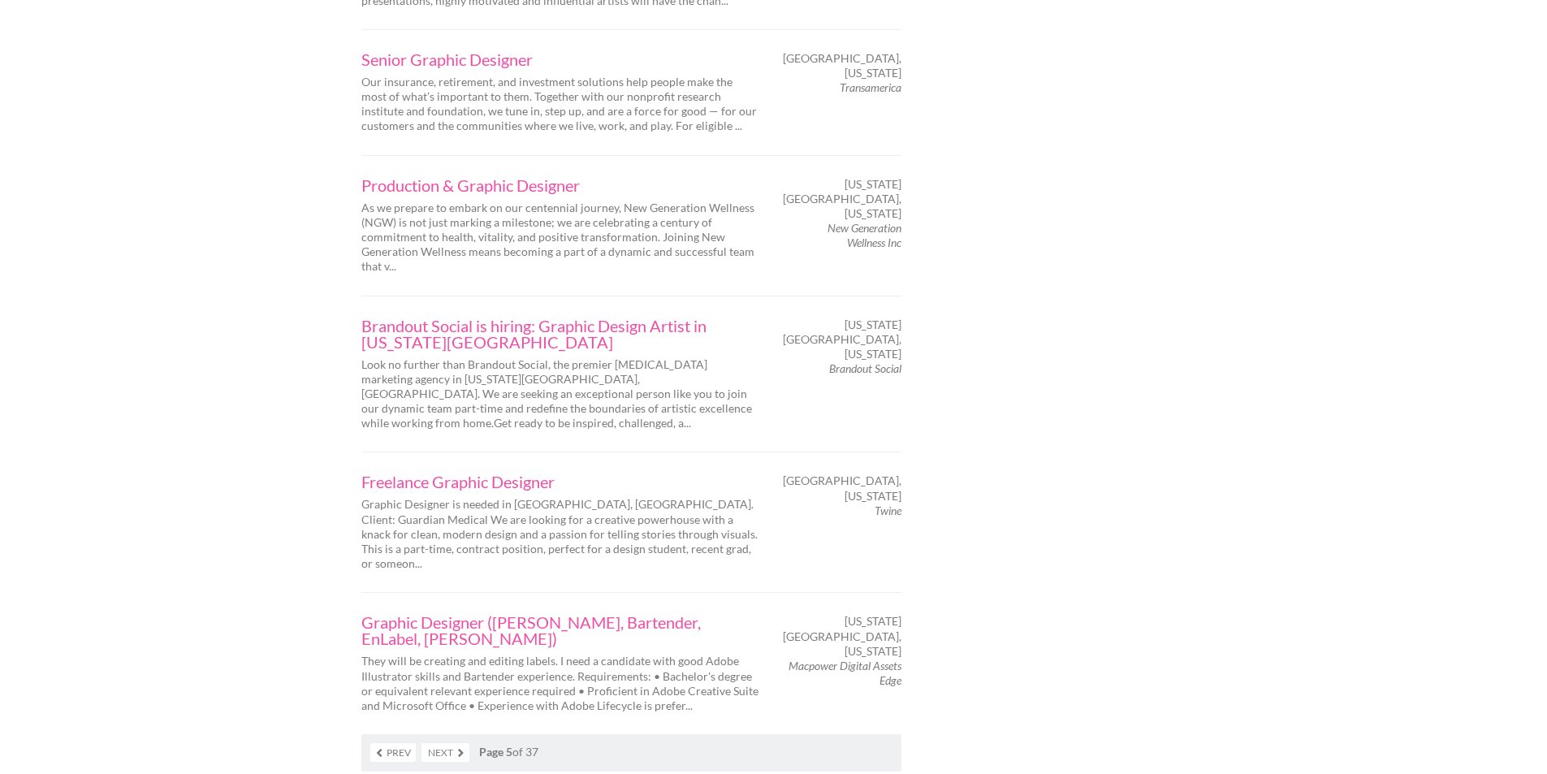
click at [438, 743] on link "Next" at bounding box center [445, 752] width 48 height 19
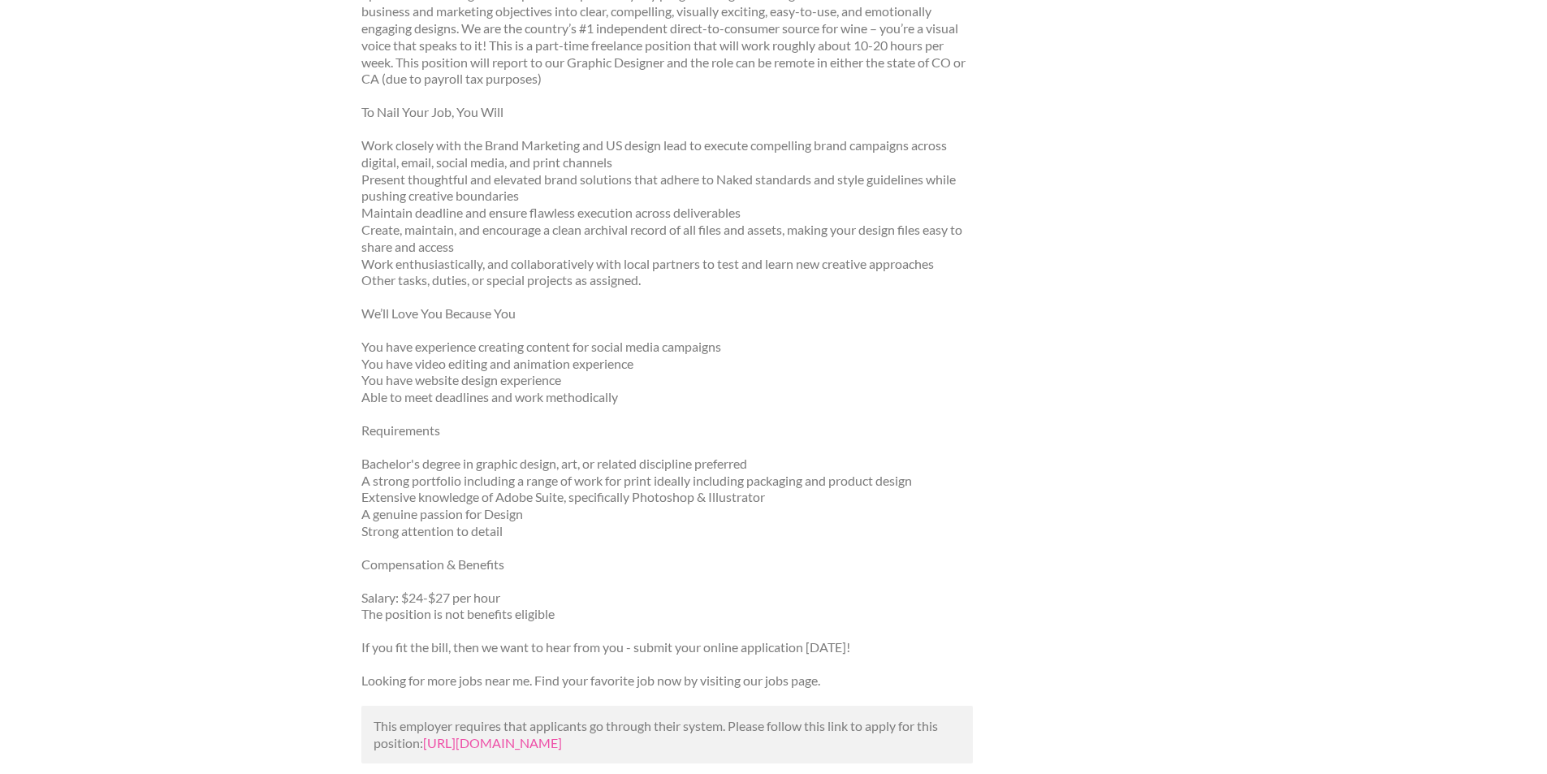
scroll to position [731, 0]
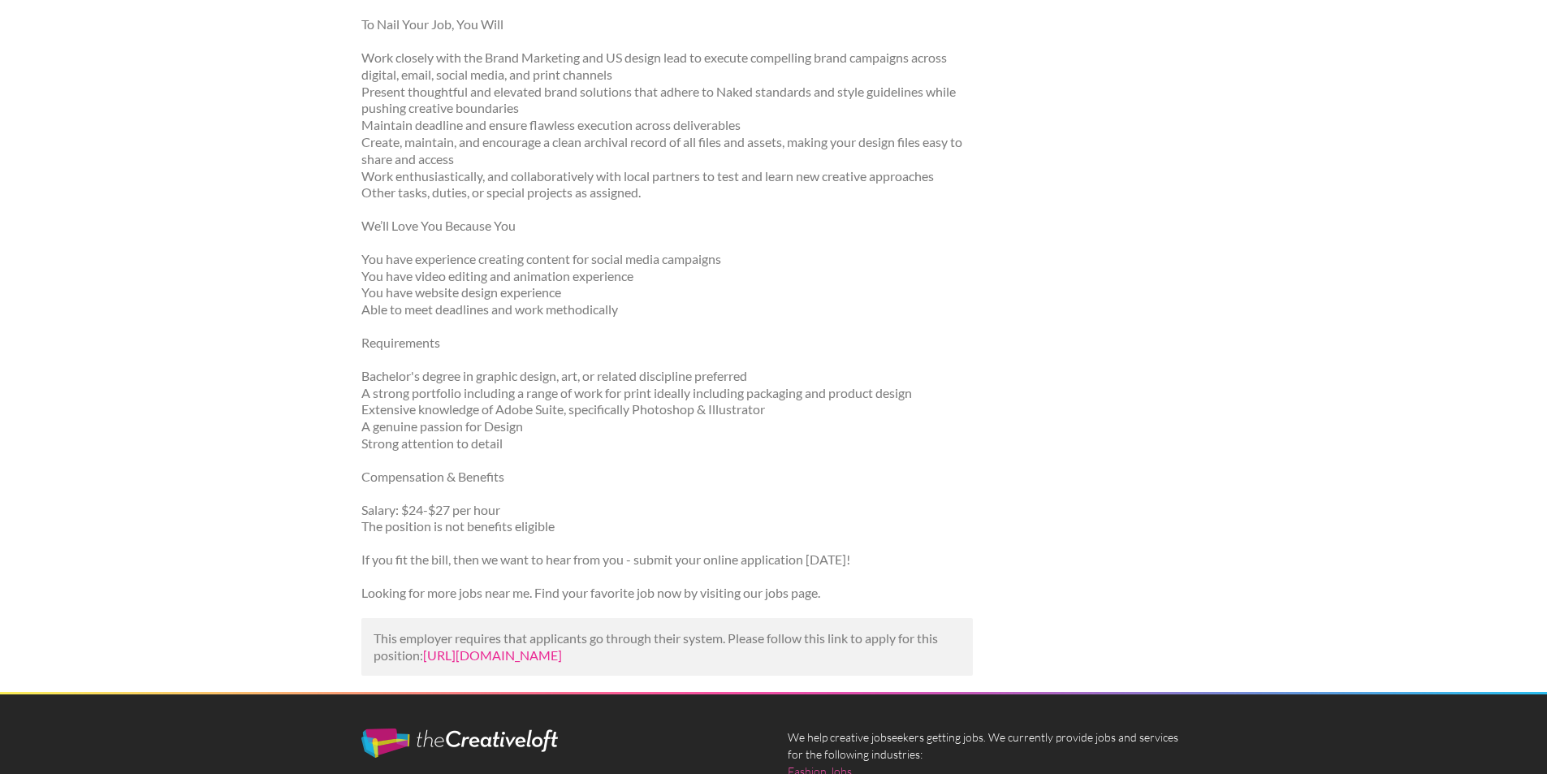
click at [562, 663] on link "https://yulys.com/jobs/freelance-graphic-designer-b2d00598-4a16-480f-9f75-31fee…" at bounding box center [492, 654] width 139 height 15
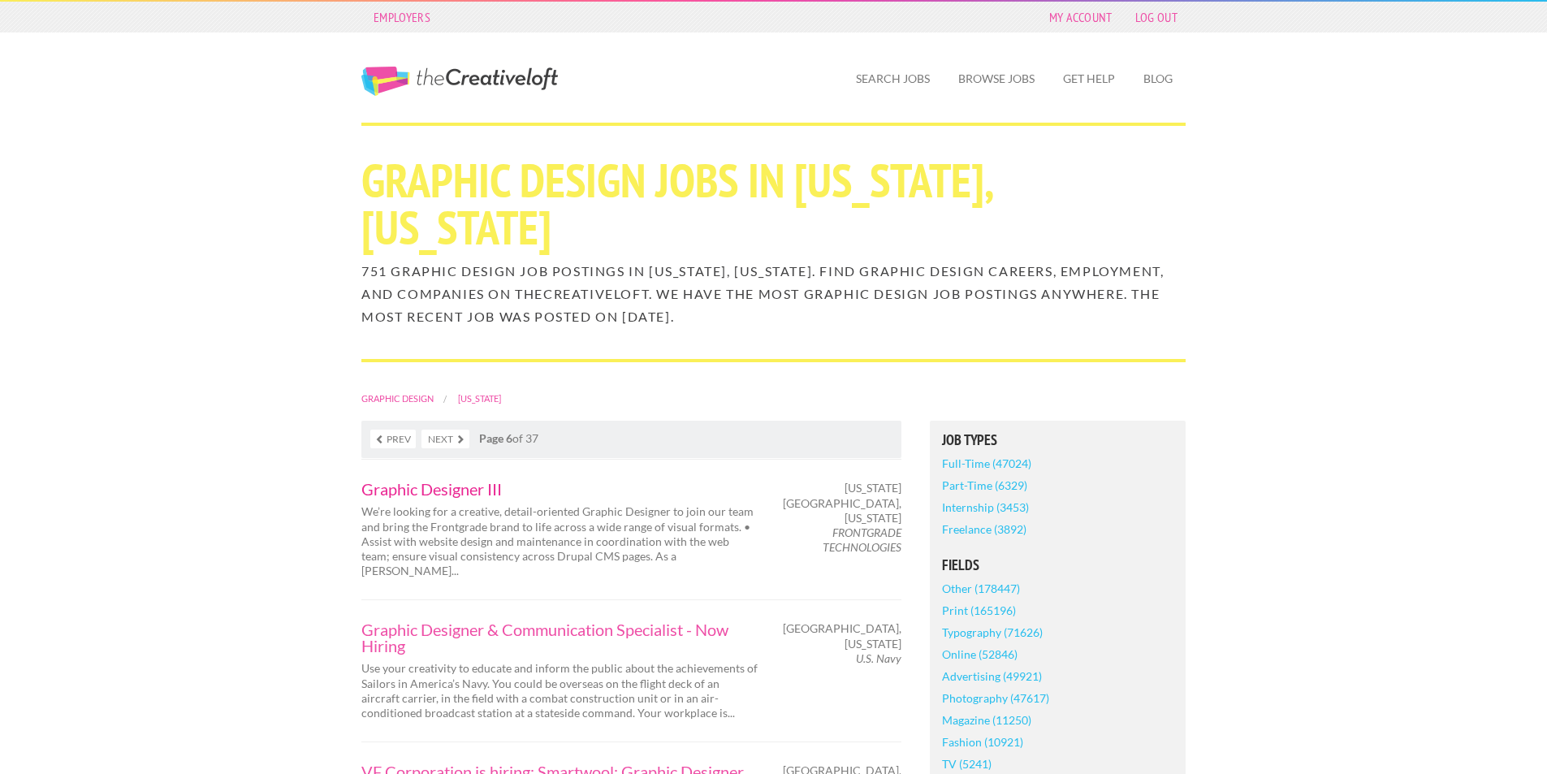
click at [443, 481] on link "Graphic Designer III" at bounding box center [560, 489] width 398 height 16
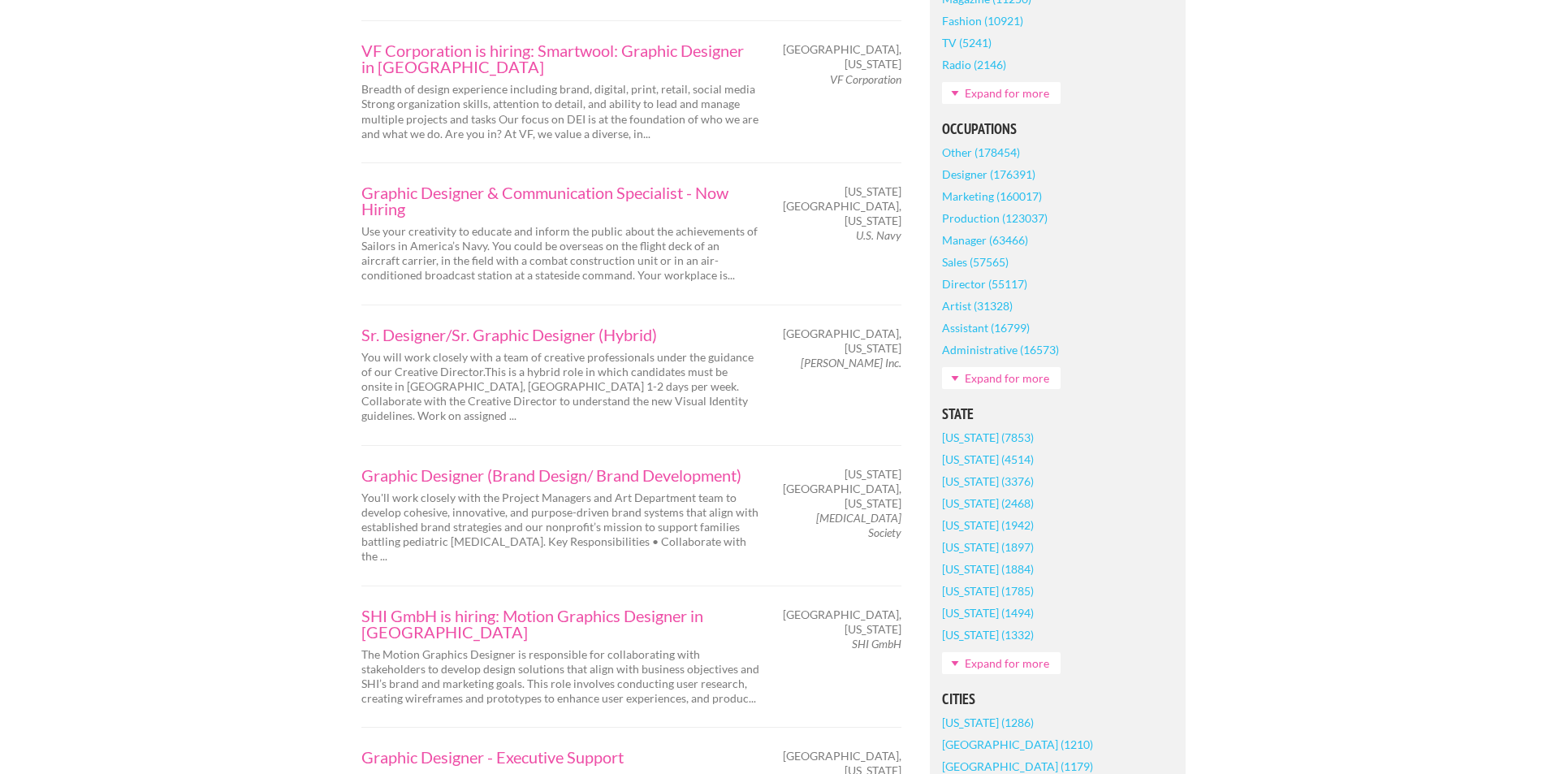
scroll to position [731, 0]
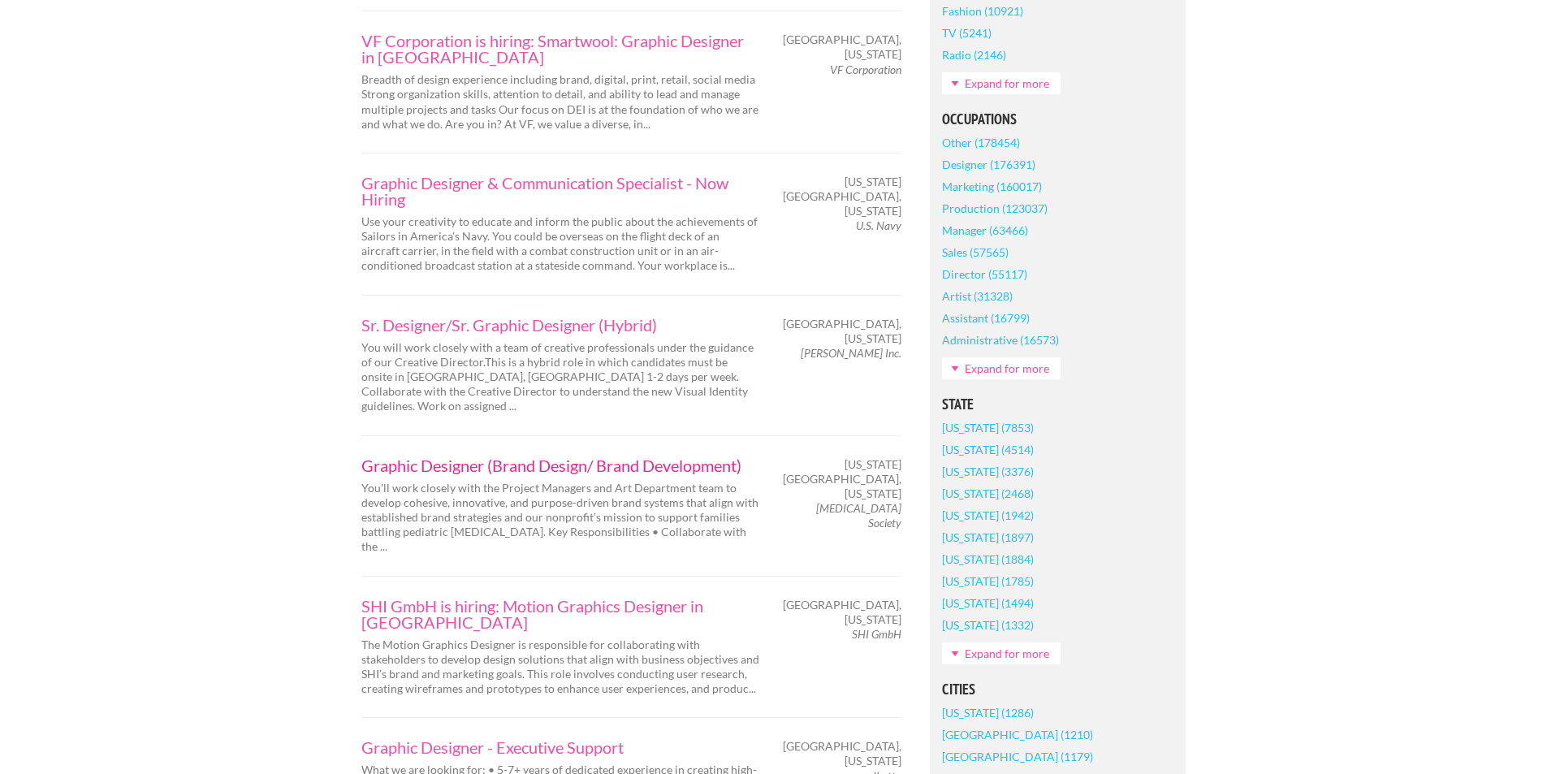
click at [687, 457] on link "Graphic Designer (Brand Design/ Brand Development)" at bounding box center [560, 465] width 398 height 16
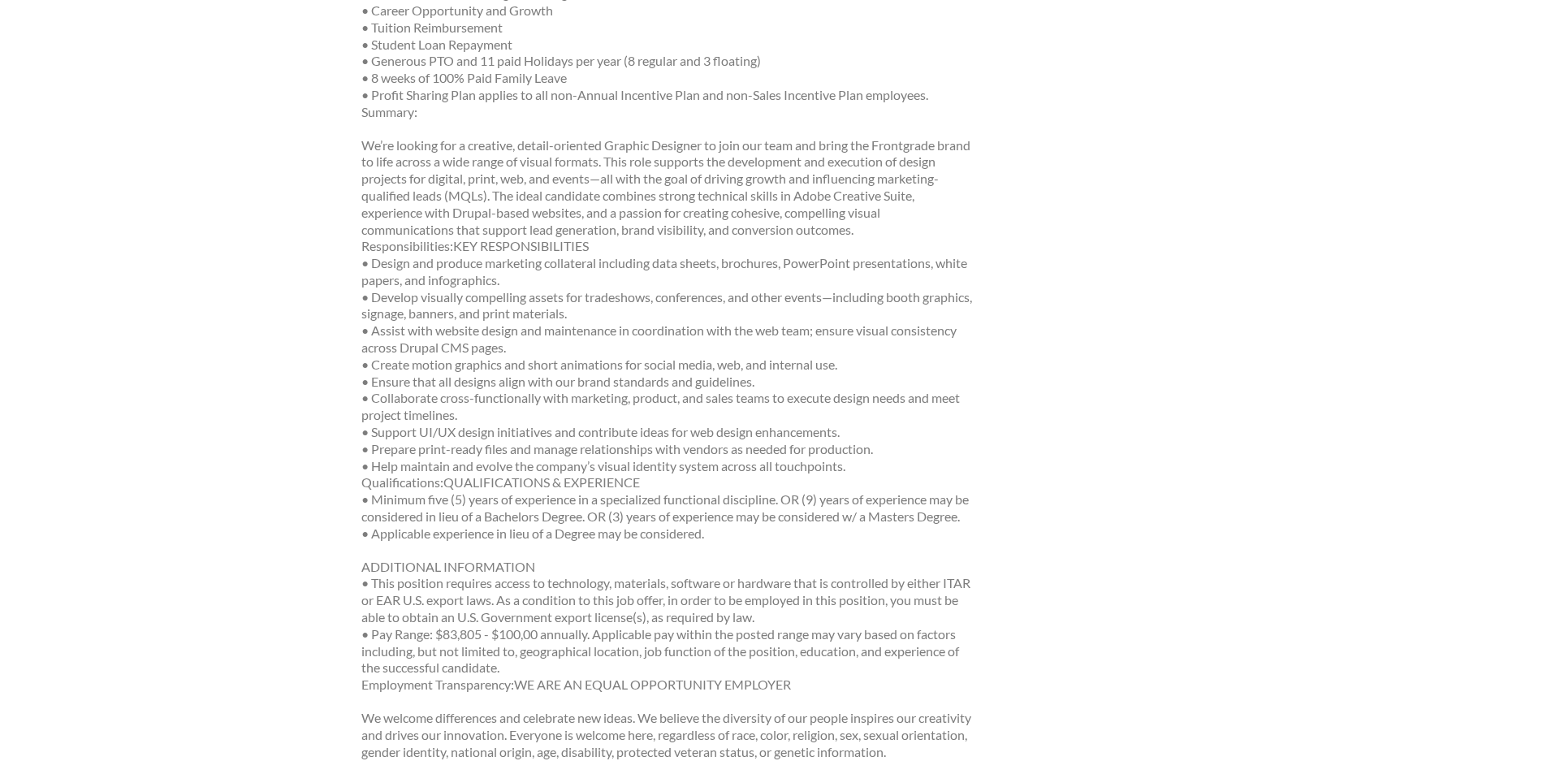
scroll to position [650, 0]
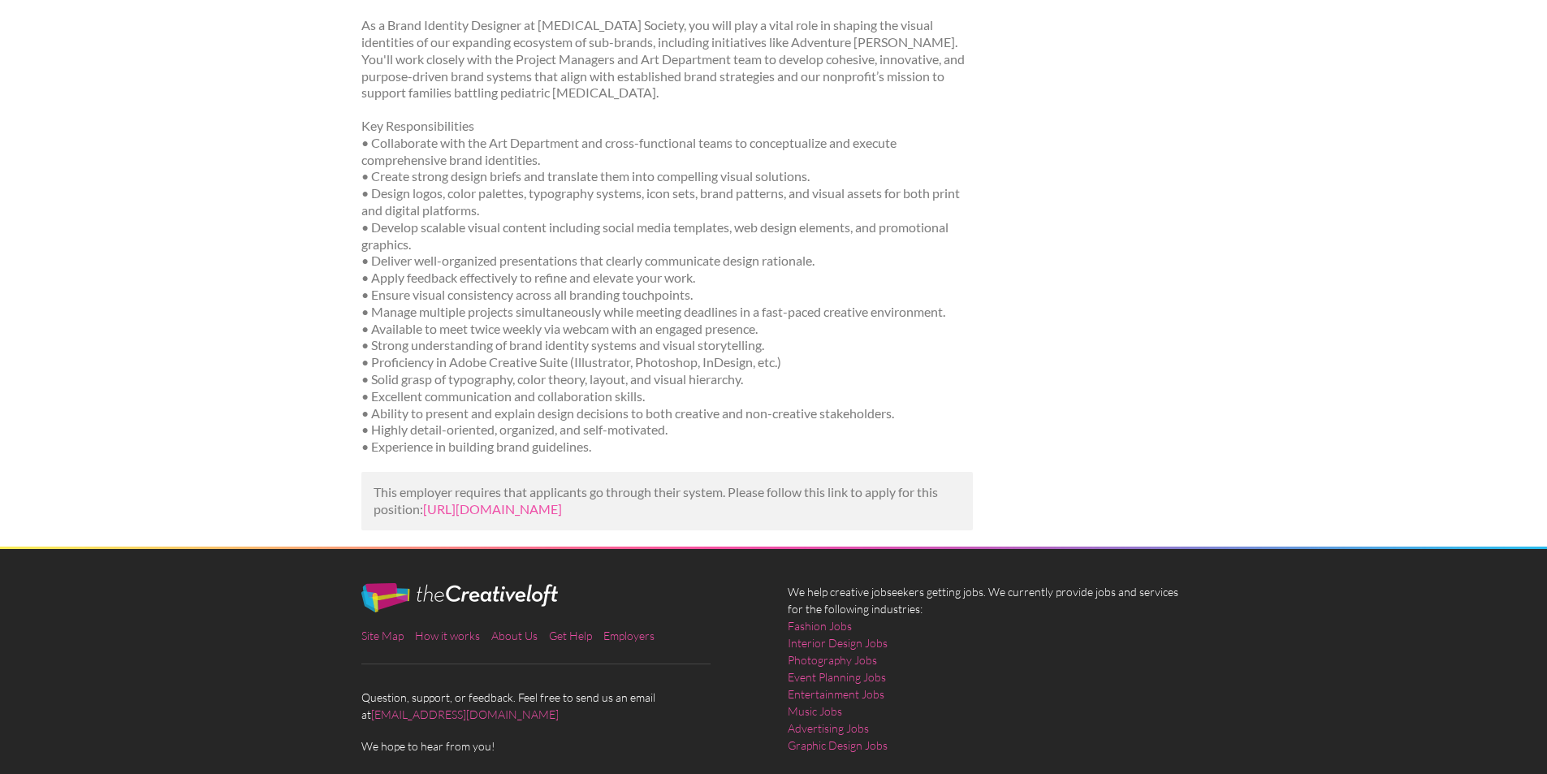
scroll to position [731, 0]
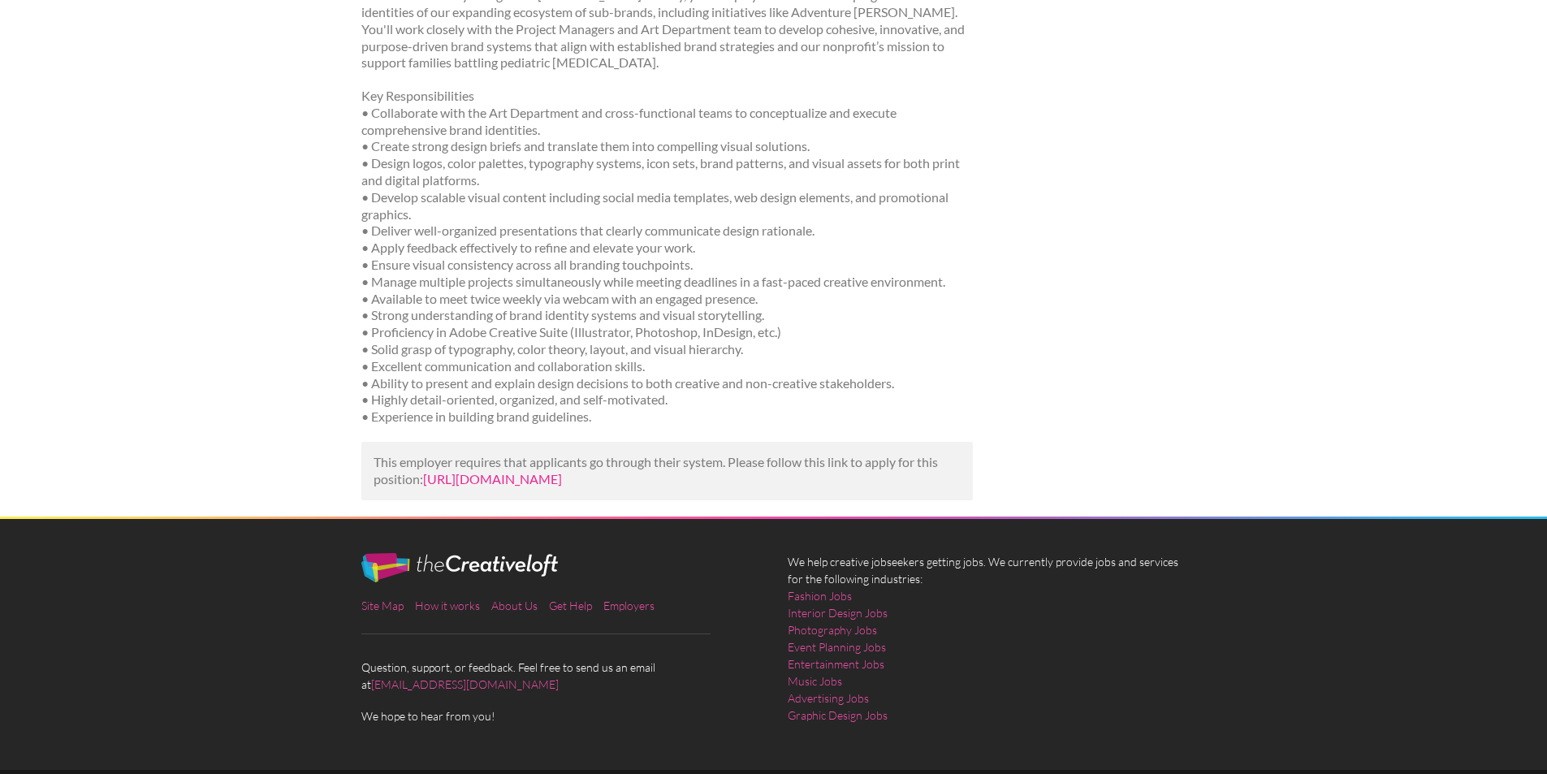
click at [562, 486] on link "https://www.snagajob.com/jobs/1098403520?utm_campaign=google_jobs_apply&utm_sou…" at bounding box center [492, 478] width 139 height 15
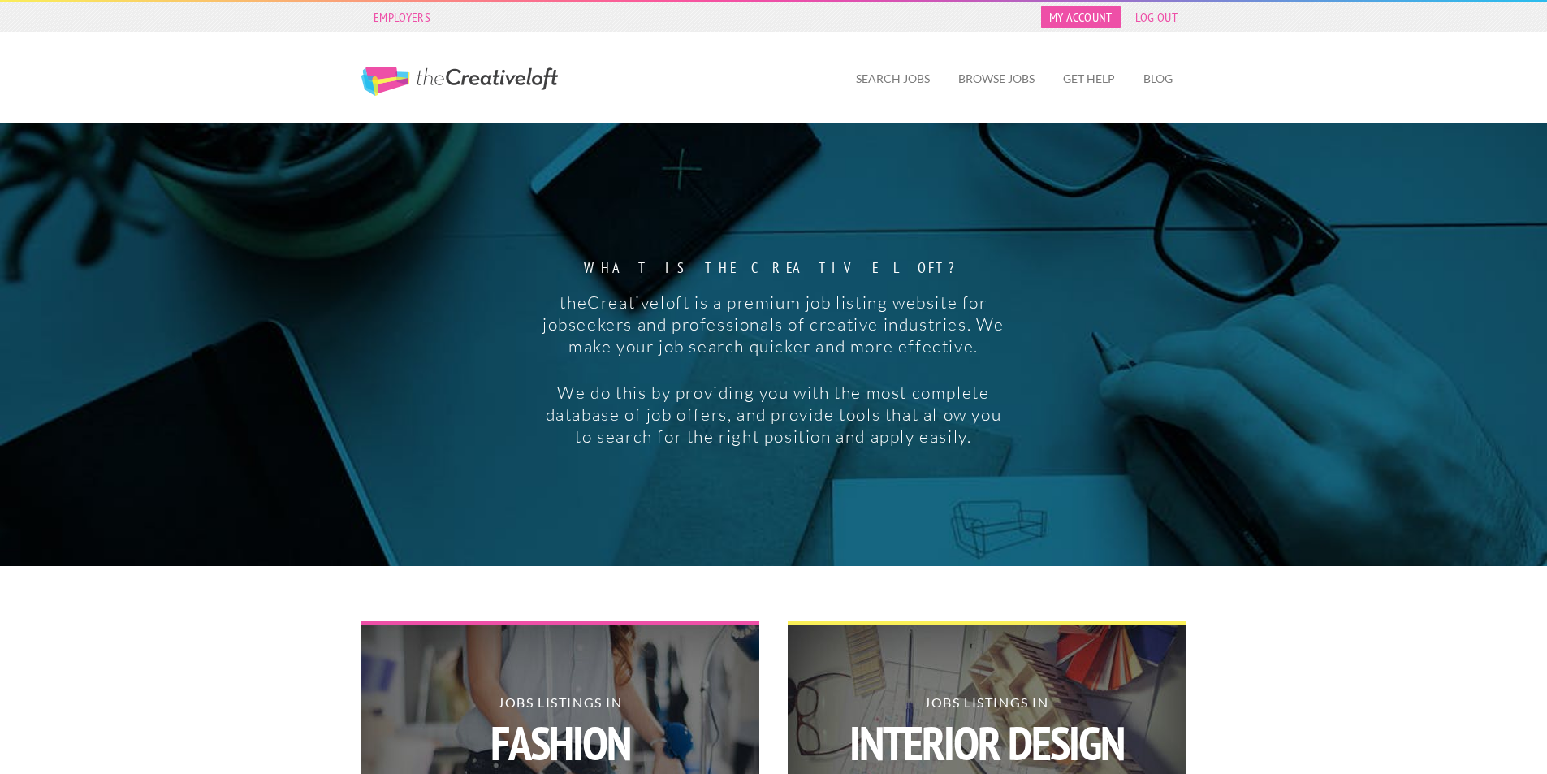
click at [1083, 13] on link "My Account" at bounding box center [1081, 17] width 80 height 23
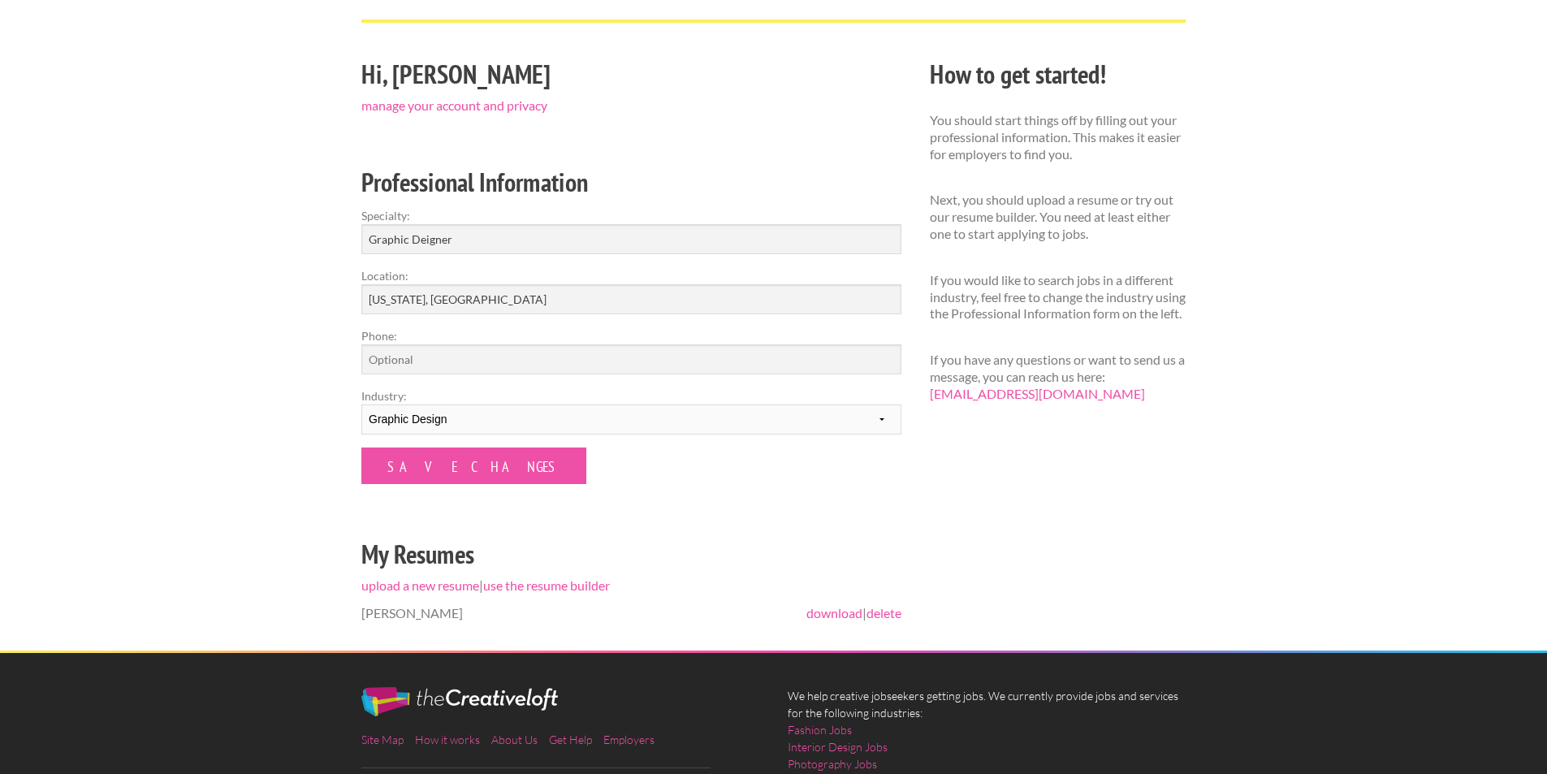
scroll to position [33, 0]
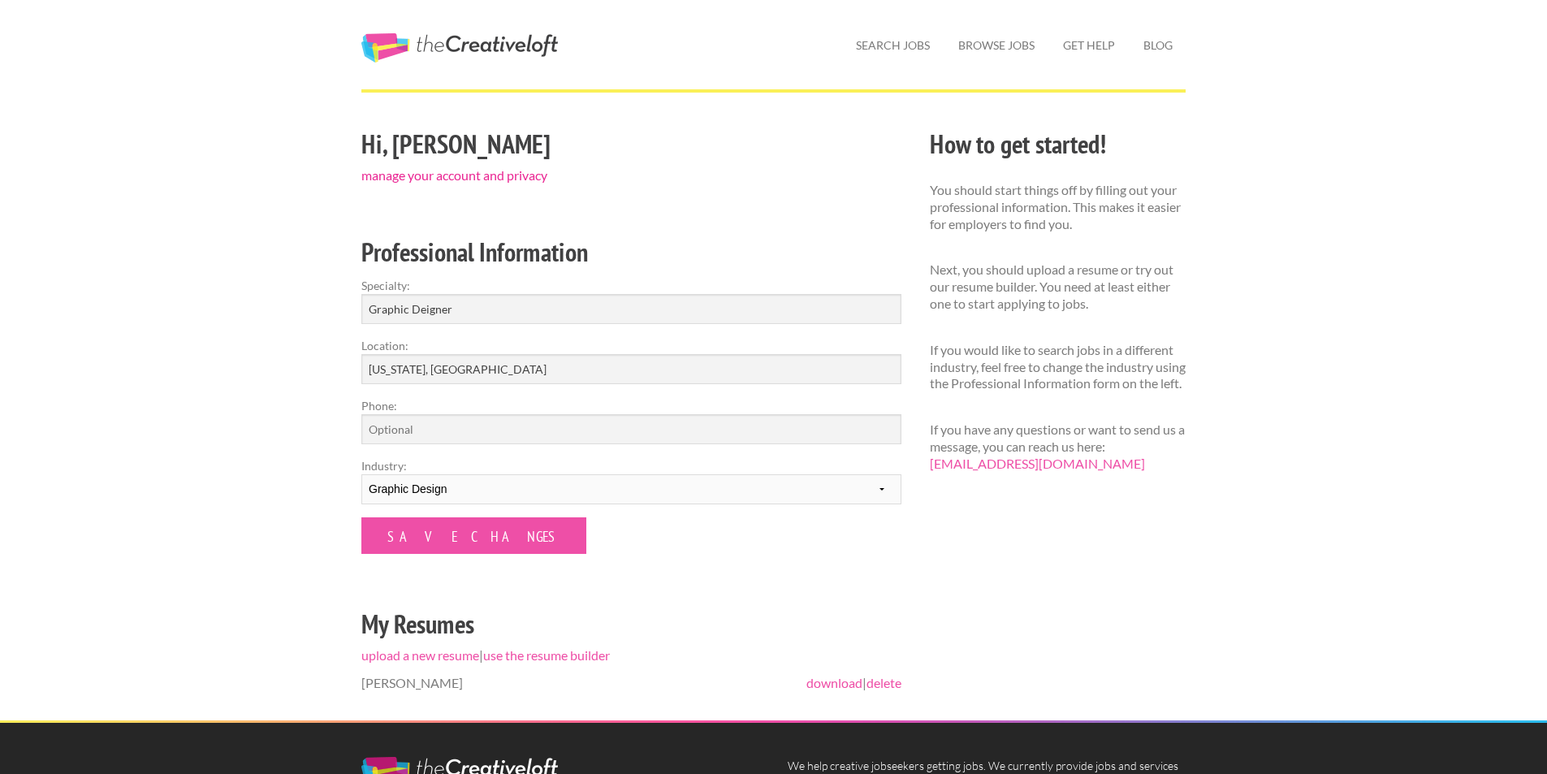
click at [417, 181] on link "manage your account and privacy" at bounding box center [454, 174] width 186 height 15
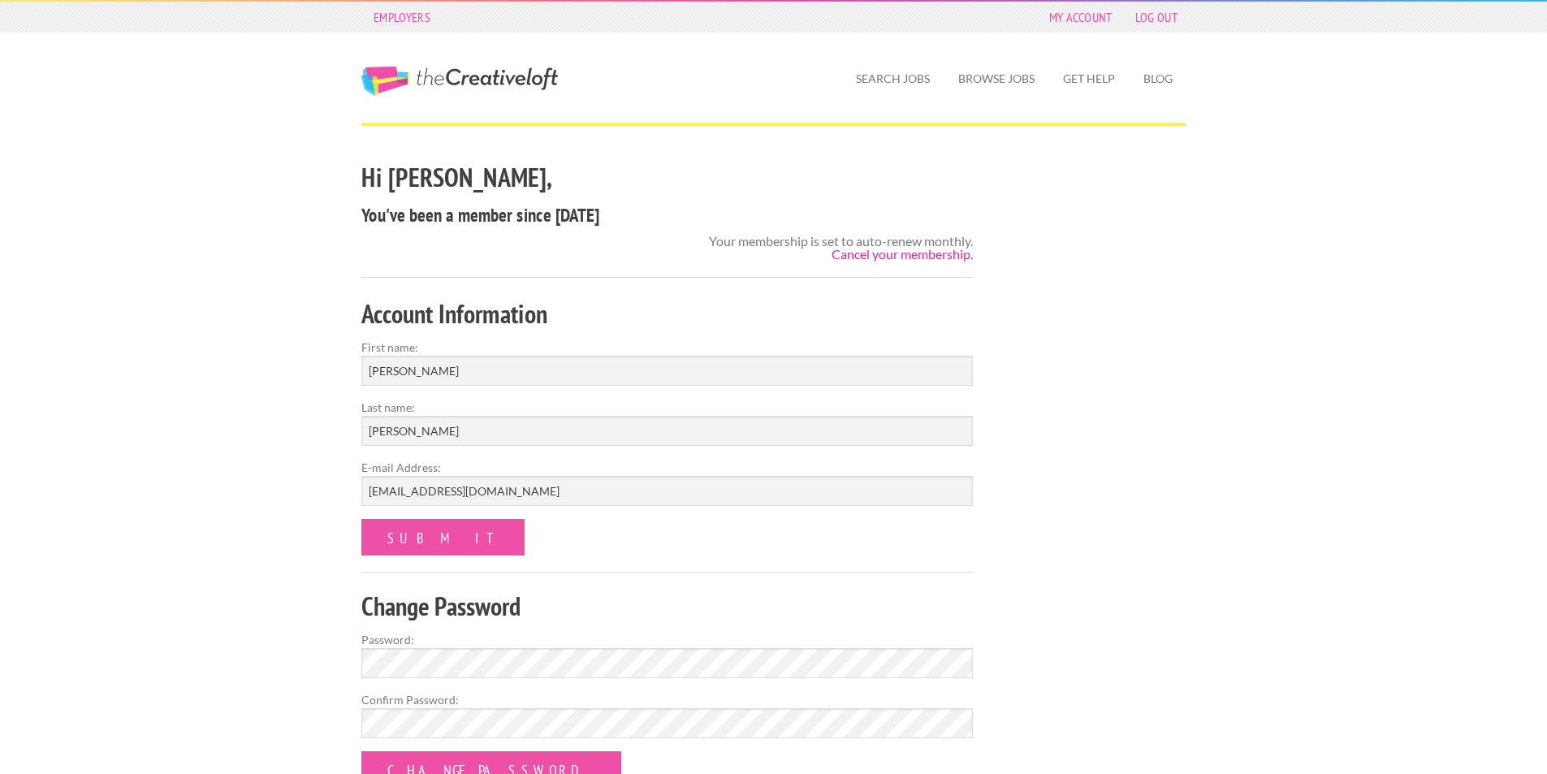
click at [920, 253] on link "Cancel your membership." at bounding box center [902, 253] width 141 height 15
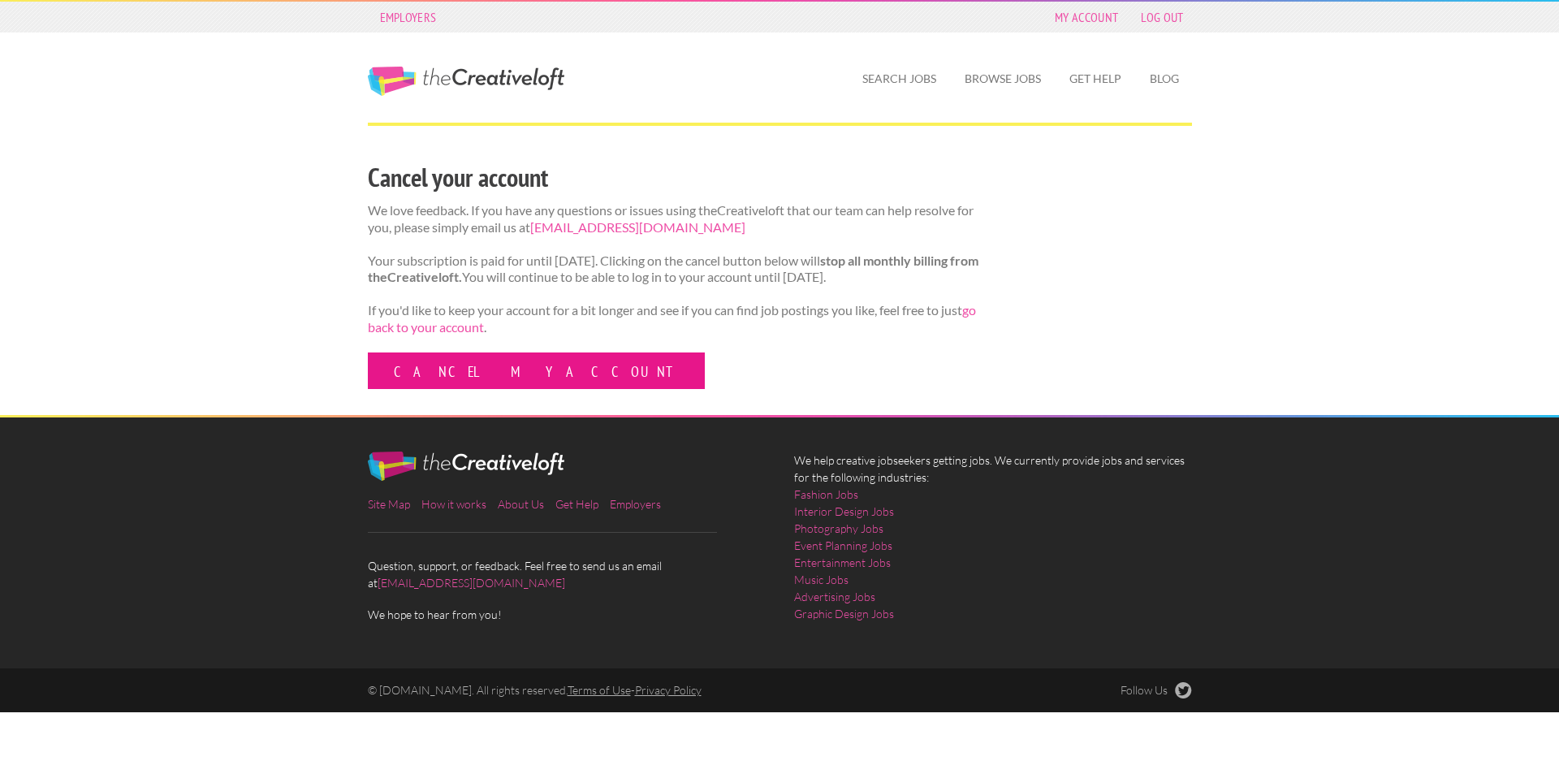
click at [495, 385] on link "Cancel my account" at bounding box center [536, 370] width 337 height 37
